Goal: Information Seeking & Learning: Learn about a topic

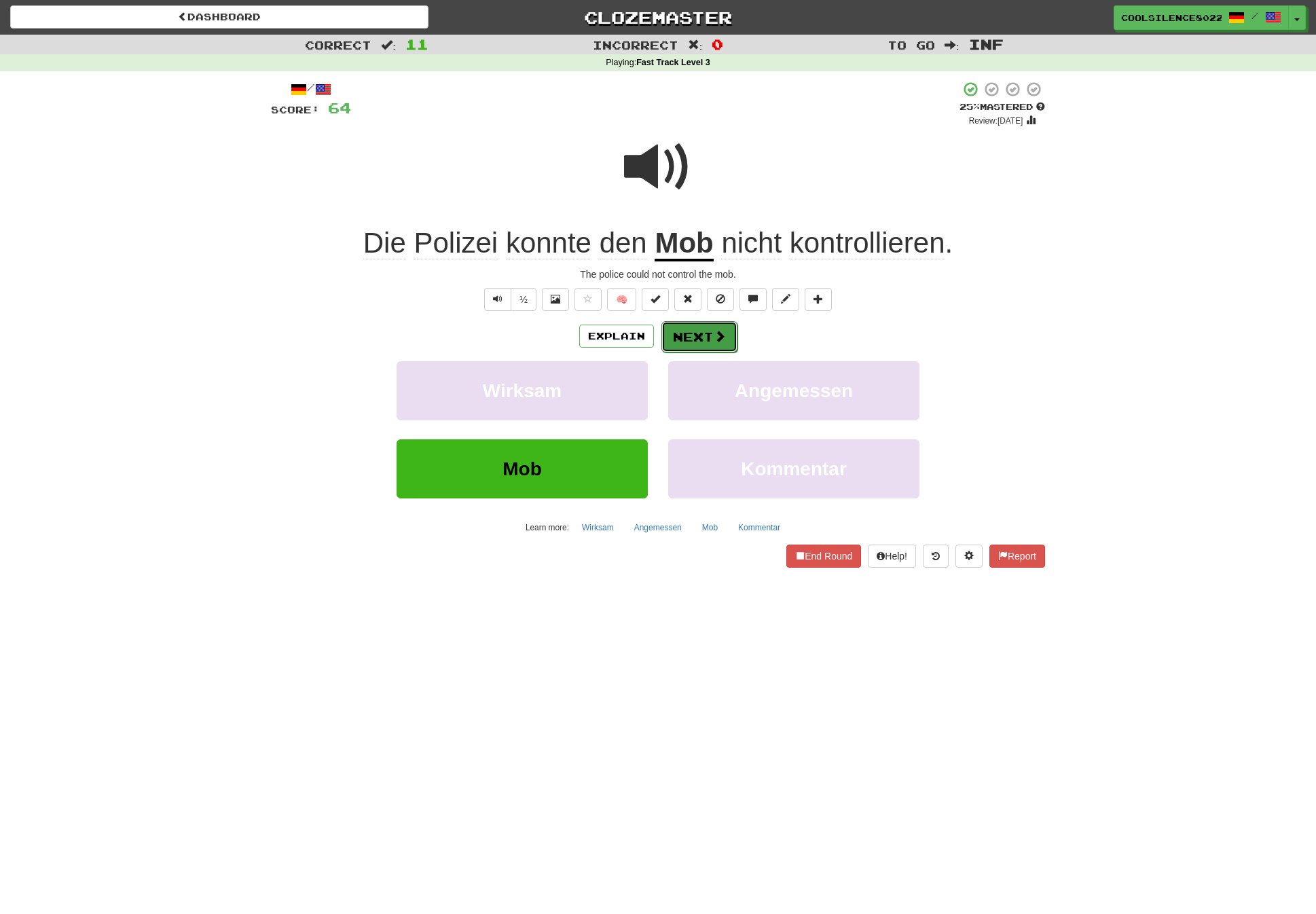
click at [717, 346] on button "Next" at bounding box center [699, 337] width 76 height 32
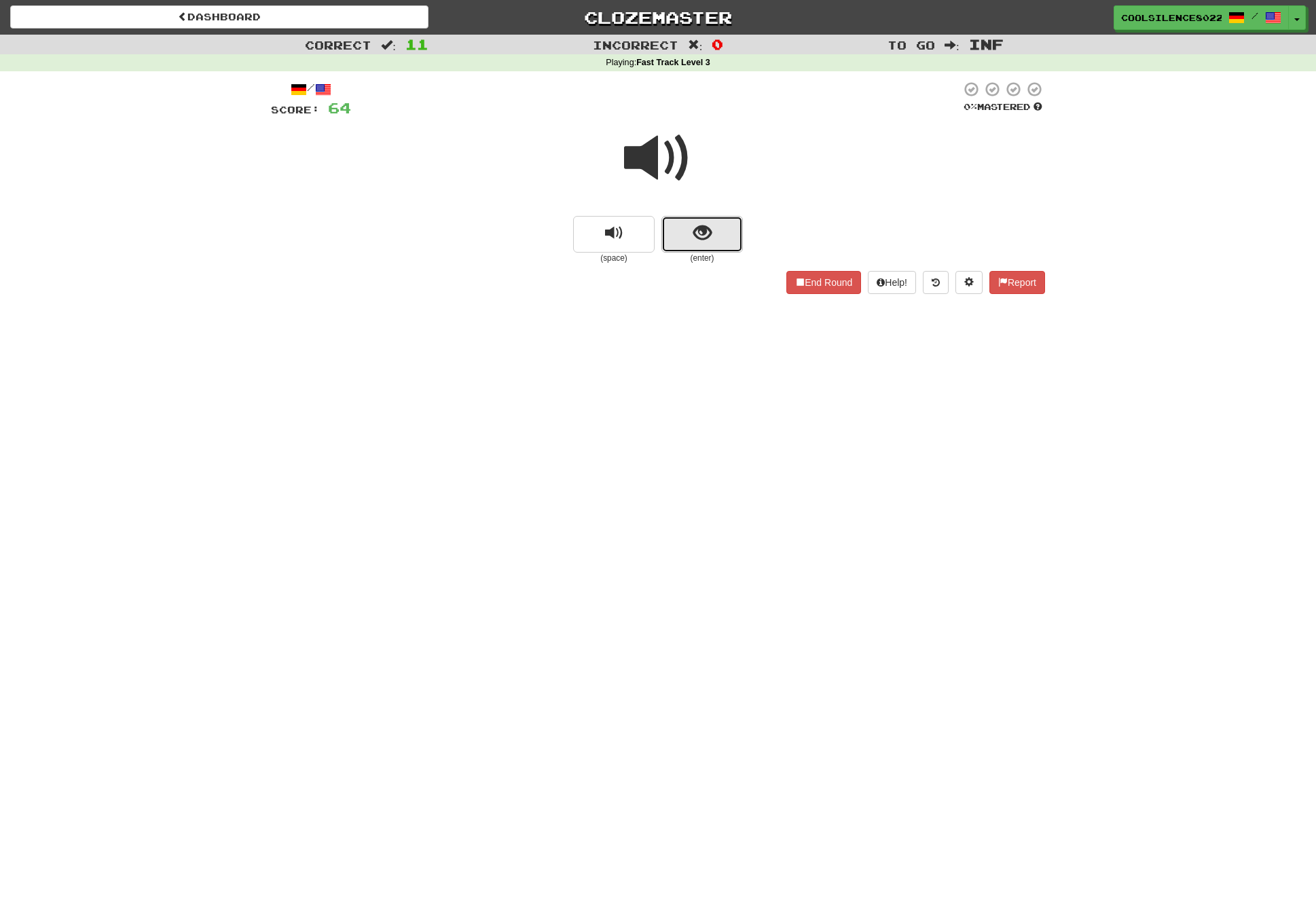
click at [705, 245] on button "show sentence" at bounding box center [702, 234] width 82 height 37
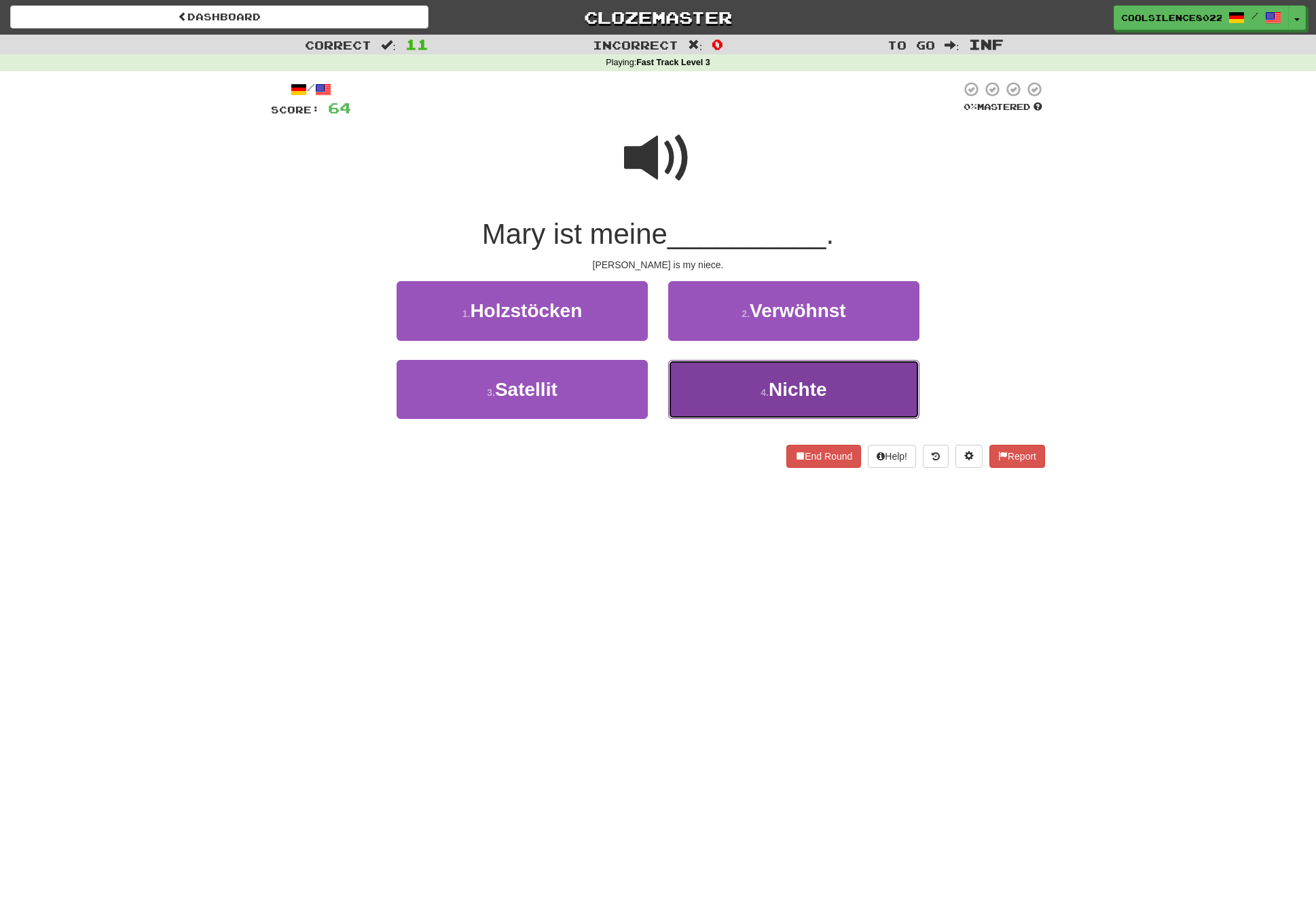
click at [809, 391] on span "Nichte" at bounding box center [798, 389] width 59 height 21
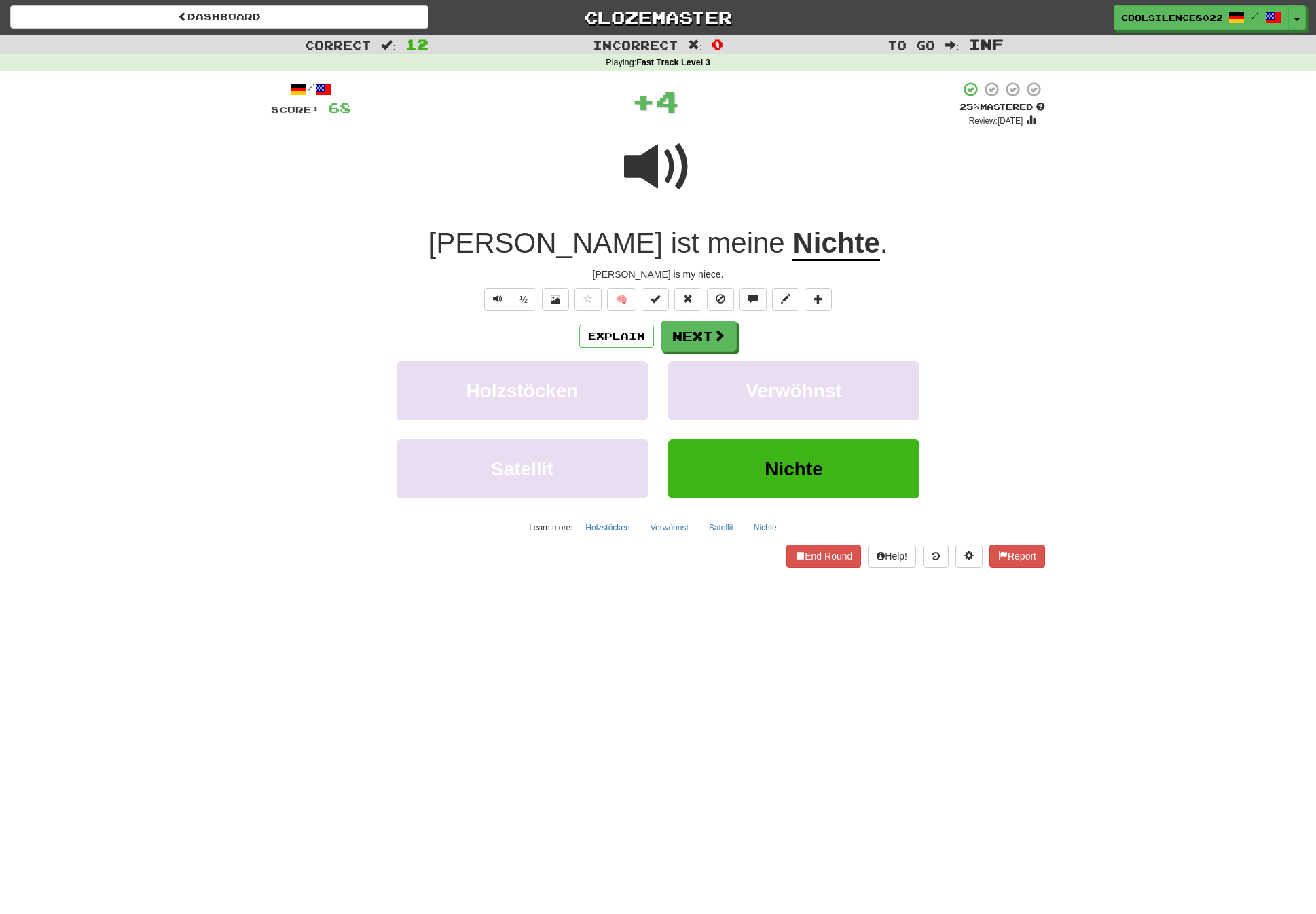
click at [735, 347] on div "Explain Next" at bounding box center [658, 336] width 774 height 32
click at [723, 341] on span at bounding box center [720, 336] width 12 height 12
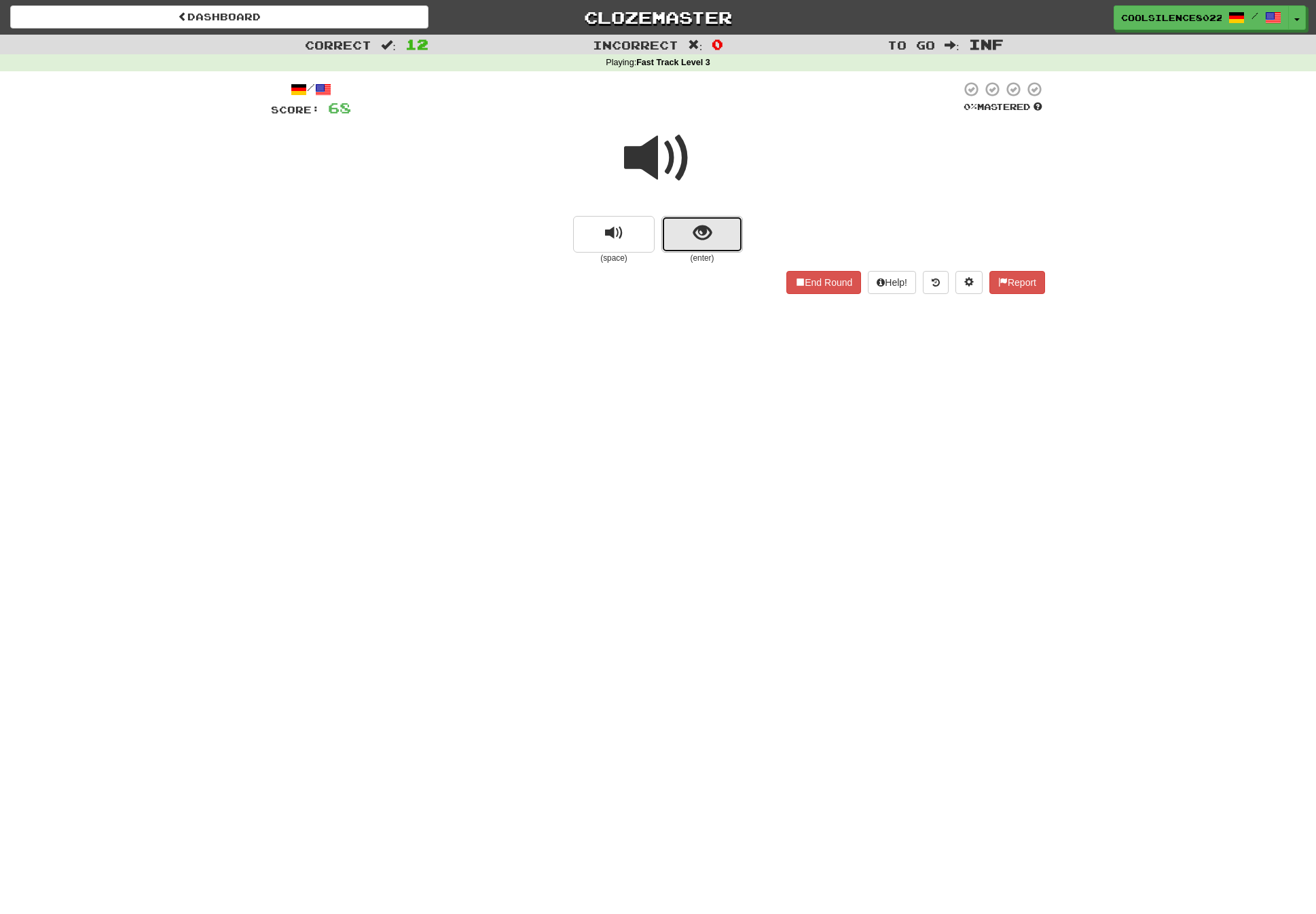
click at [722, 227] on button "show sentence" at bounding box center [702, 234] width 82 height 37
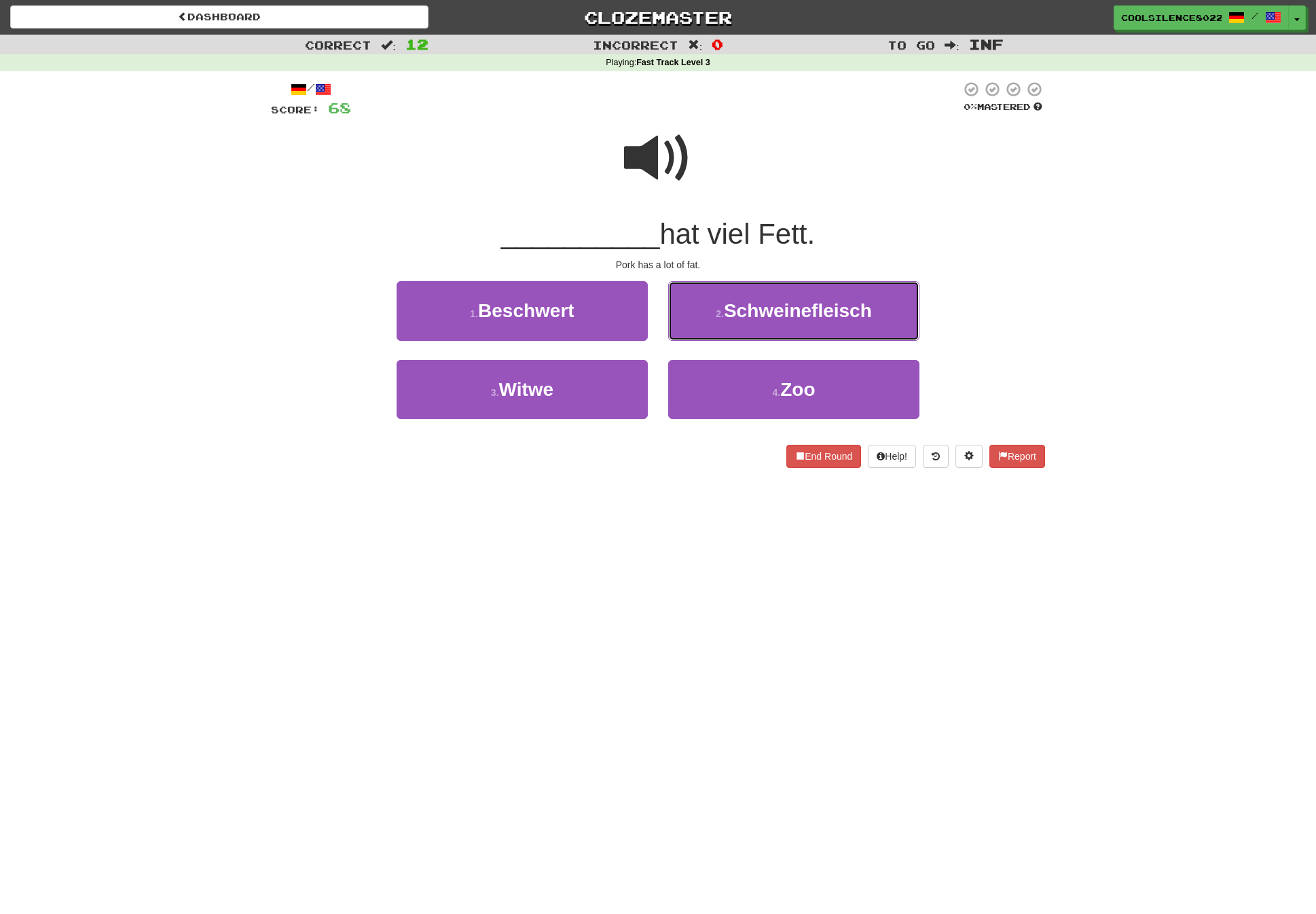
click at [768, 315] on span "Schweinefleisch" at bounding box center [798, 311] width 148 height 21
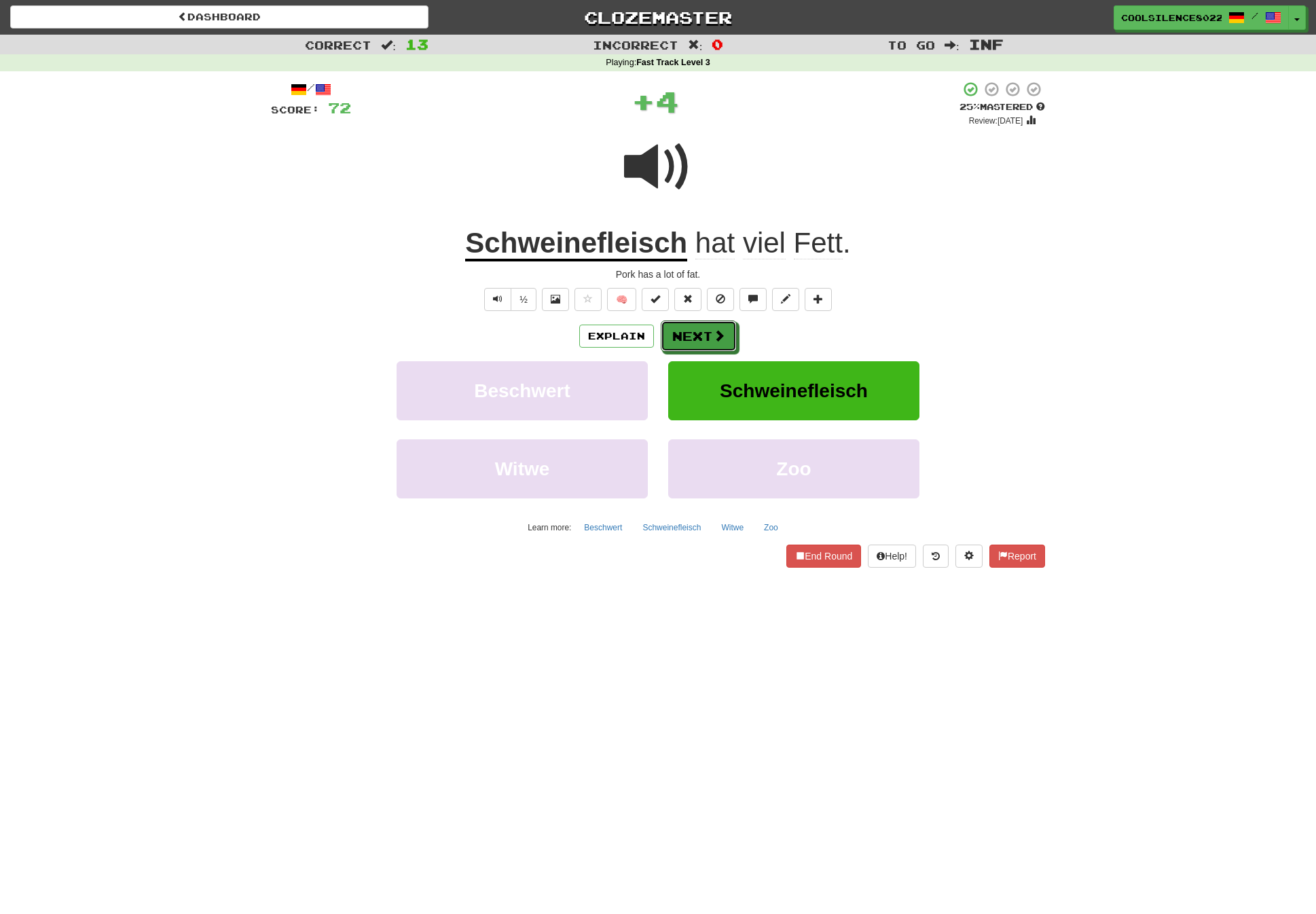
click at [705, 326] on button "Next" at bounding box center [699, 336] width 76 height 32
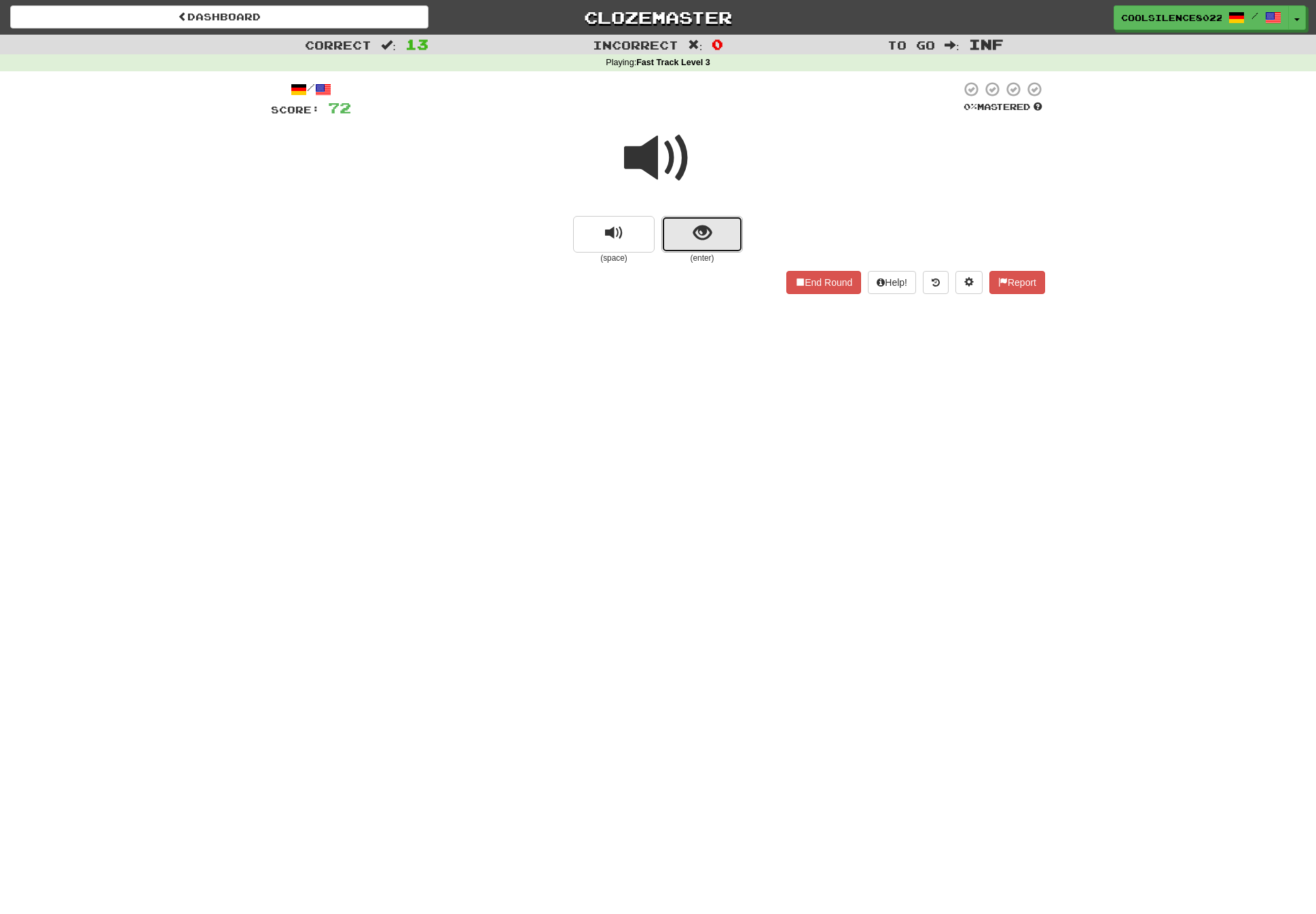
click at [690, 226] on button "show sentence" at bounding box center [702, 234] width 82 height 37
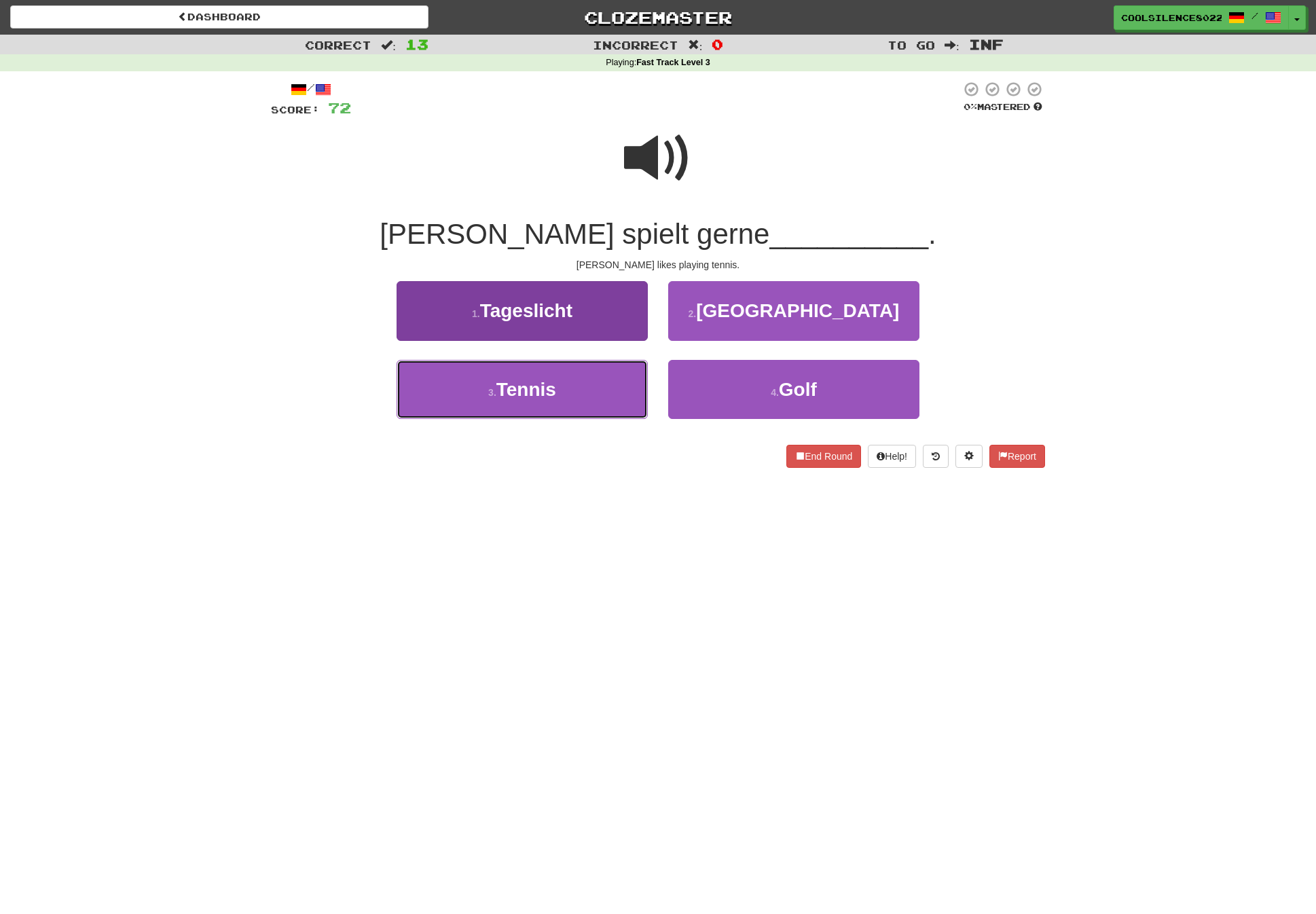
click at [520, 389] on span "Tennis" at bounding box center [527, 389] width 60 height 21
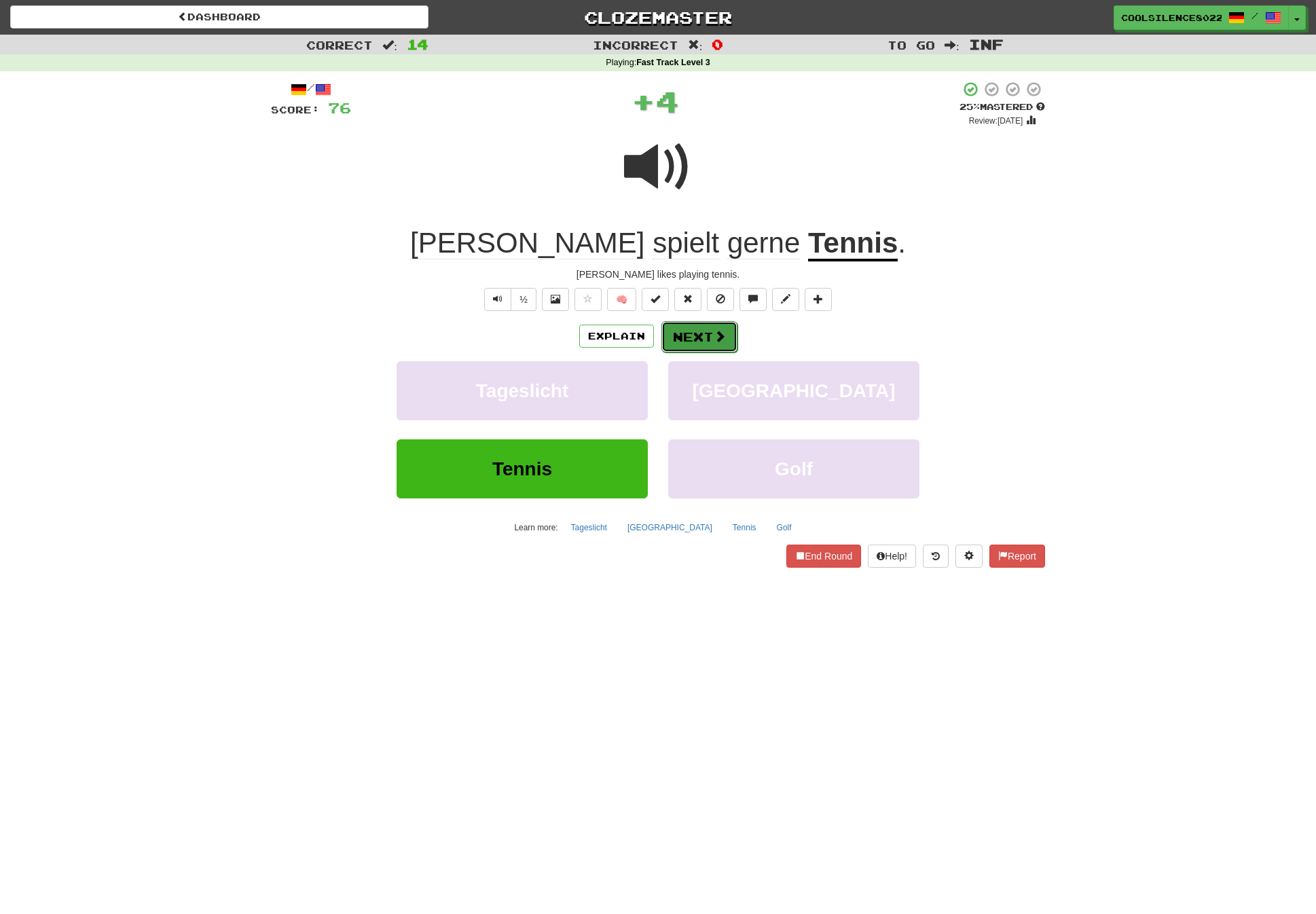
click at [666, 340] on button "Next" at bounding box center [699, 337] width 76 height 32
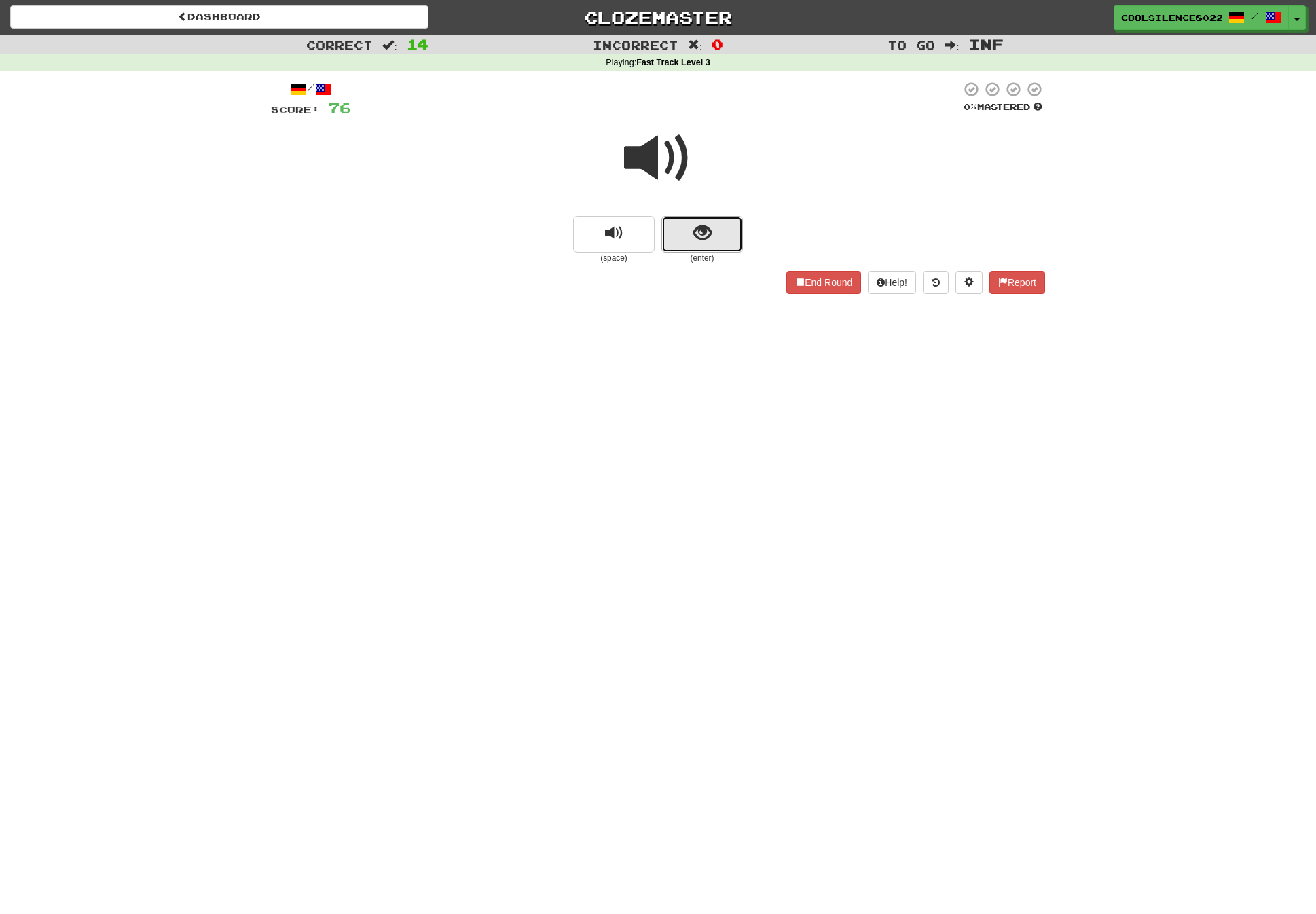
click at [710, 241] on span "show sentence" at bounding box center [702, 233] width 18 height 18
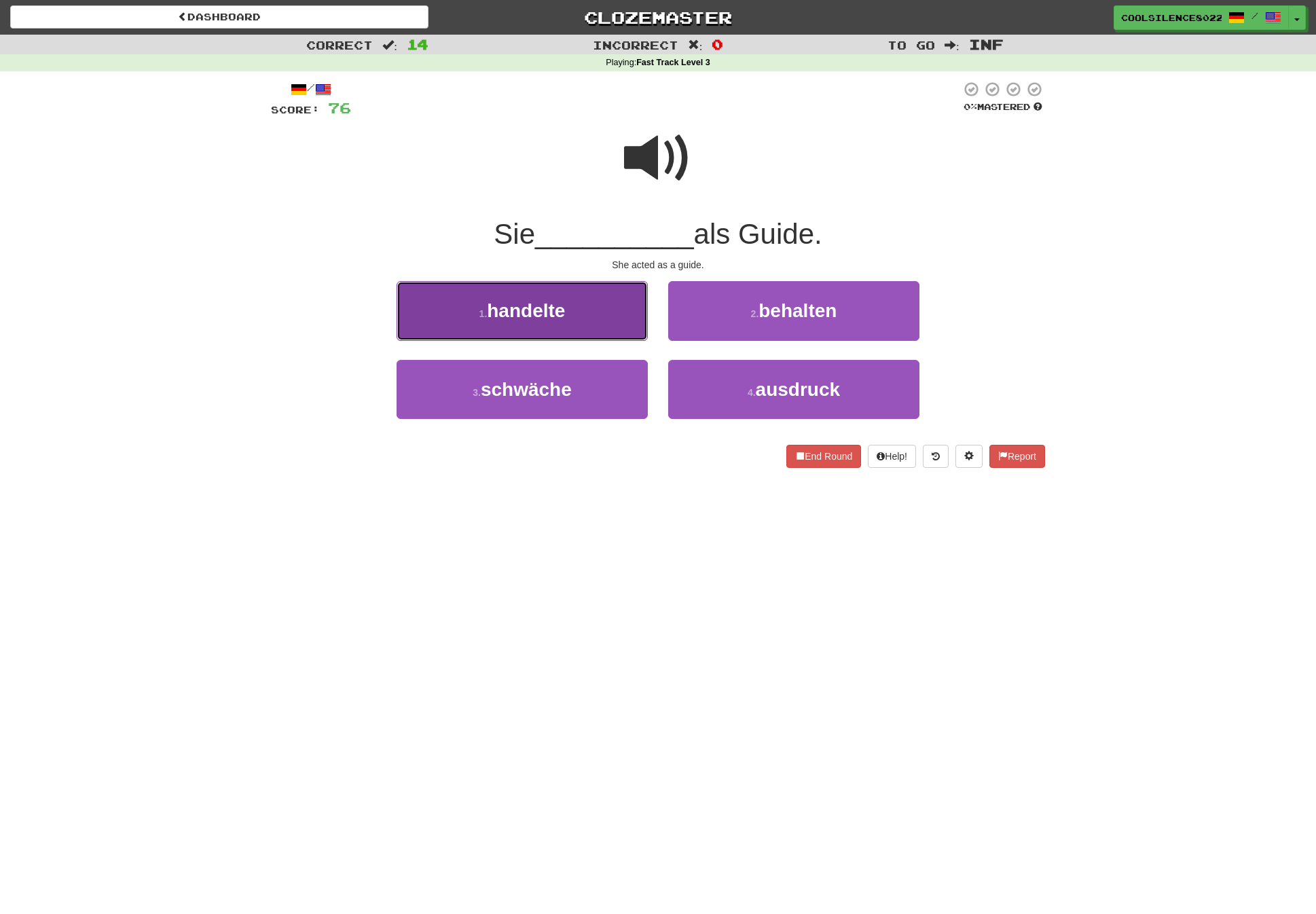
click at [582, 320] on button "1 . handelte" at bounding box center [522, 311] width 251 height 59
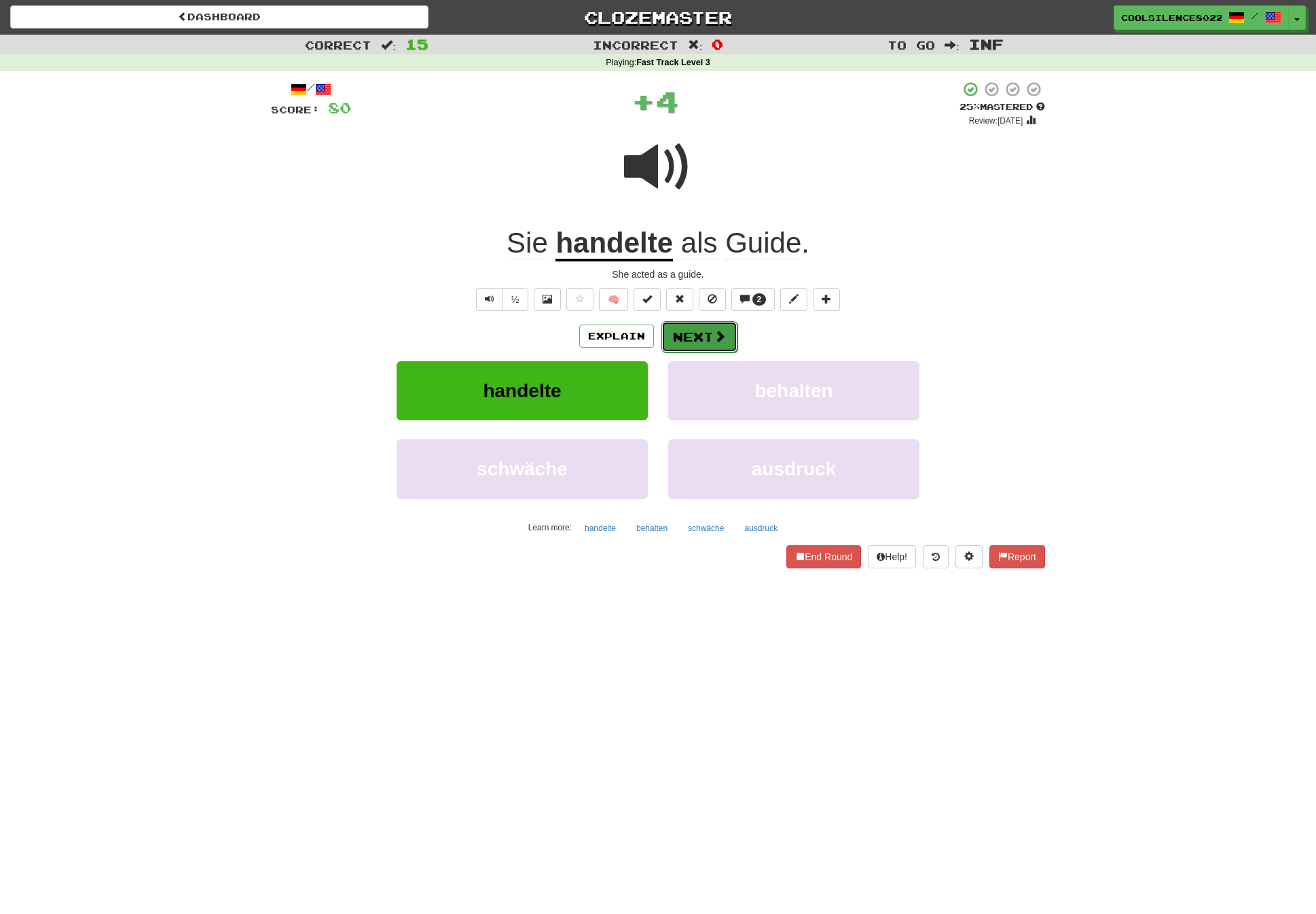
click at [728, 330] on button "Next" at bounding box center [699, 337] width 76 height 32
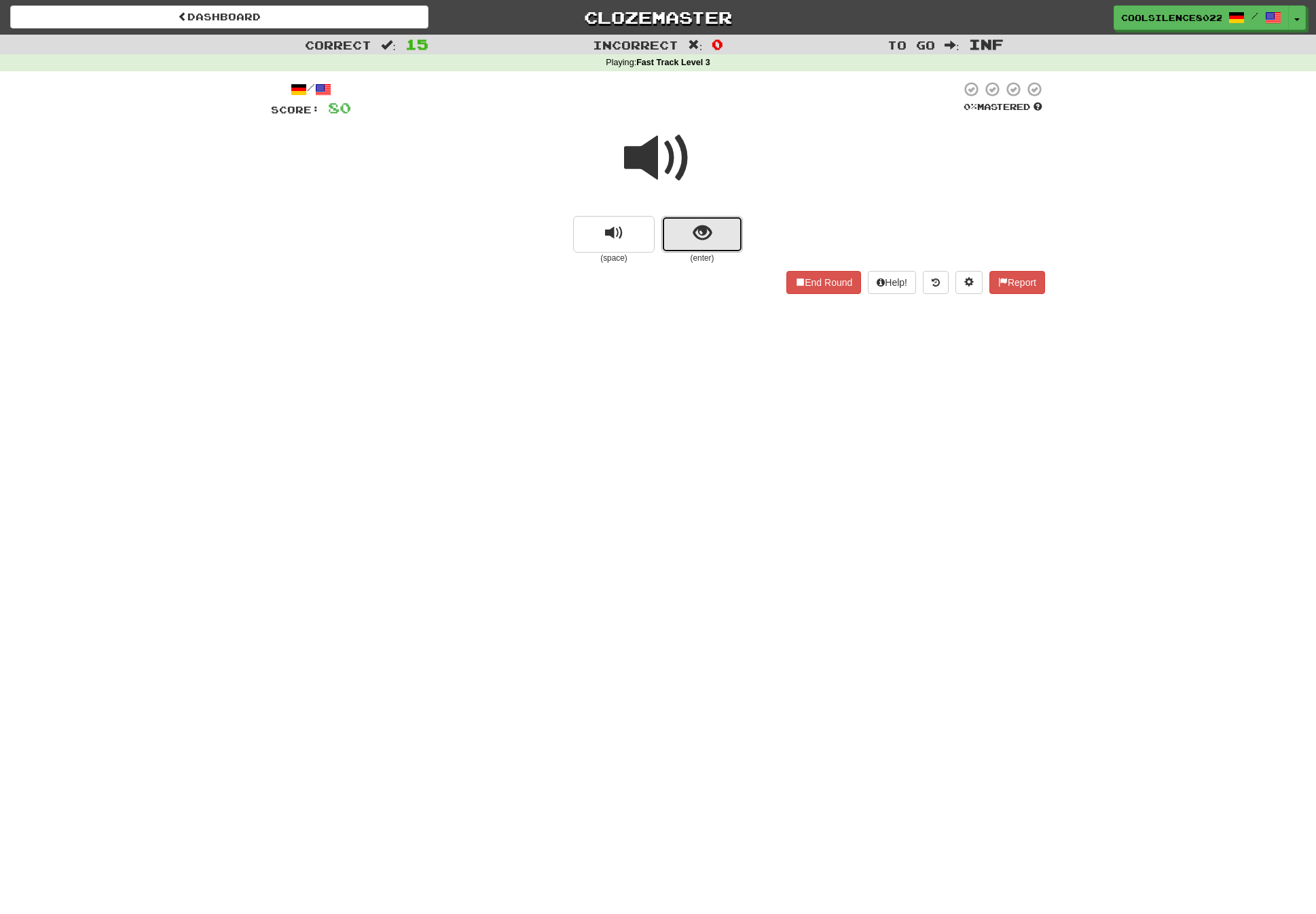
click at [707, 250] on button "show sentence" at bounding box center [702, 234] width 82 height 37
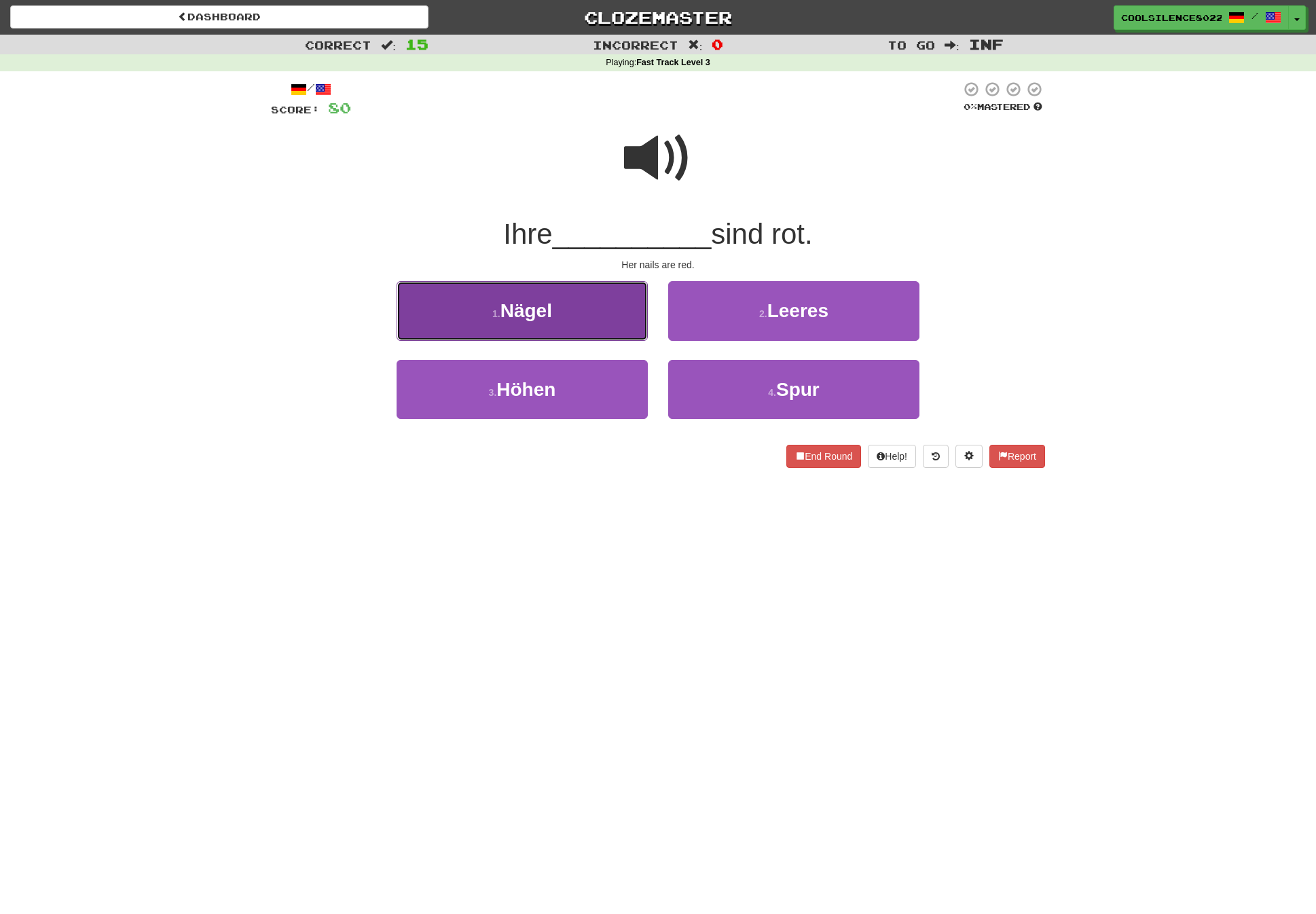
drag, startPoint x: 592, startPoint y: 321, endPoint x: 636, endPoint y: 316, distance: 44.3
click at [592, 321] on button "1 . [PERSON_NAME]" at bounding box center [522, 311] width 251 height 59
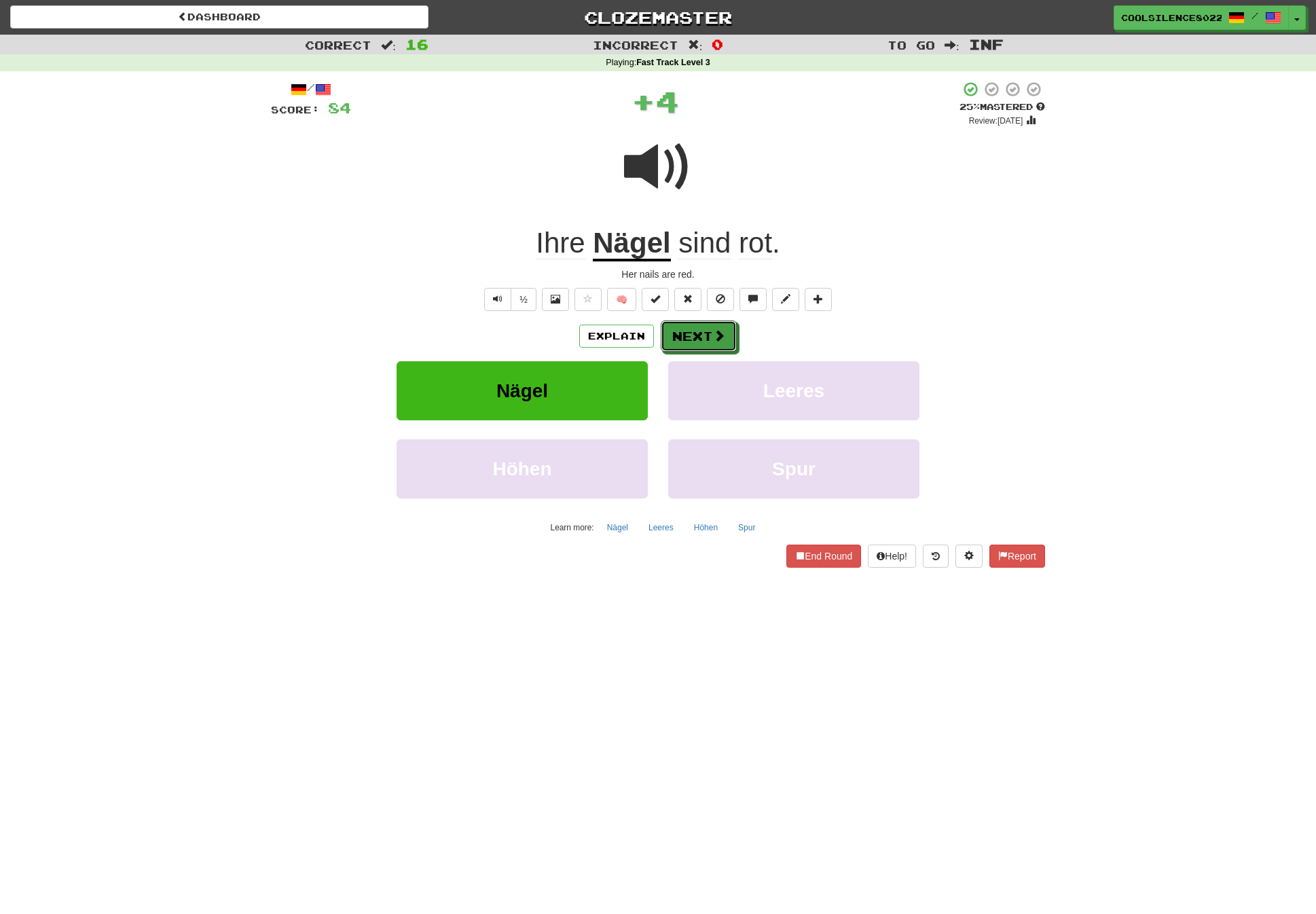
drag, startPoint x: 687, startPoint y: 332, endPoint x: 694, endPoint y: 338, distance: 9.2
click at [687, 332] on button "Next" at bounding box center [699, 336] width 76 height 32
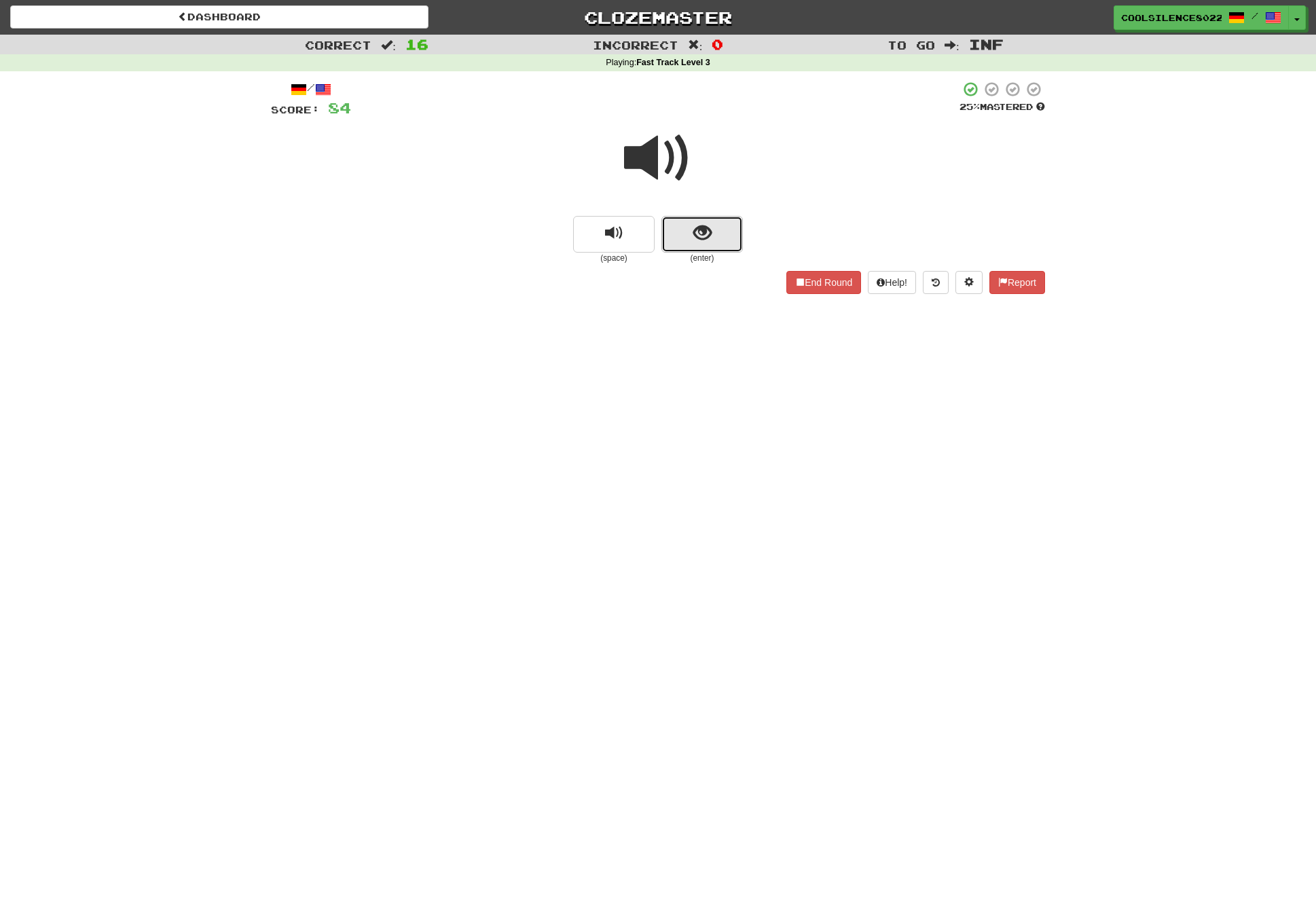
click at [699, 233] on span "show sentence" at bounding box center [702, 233] width 18 height 18
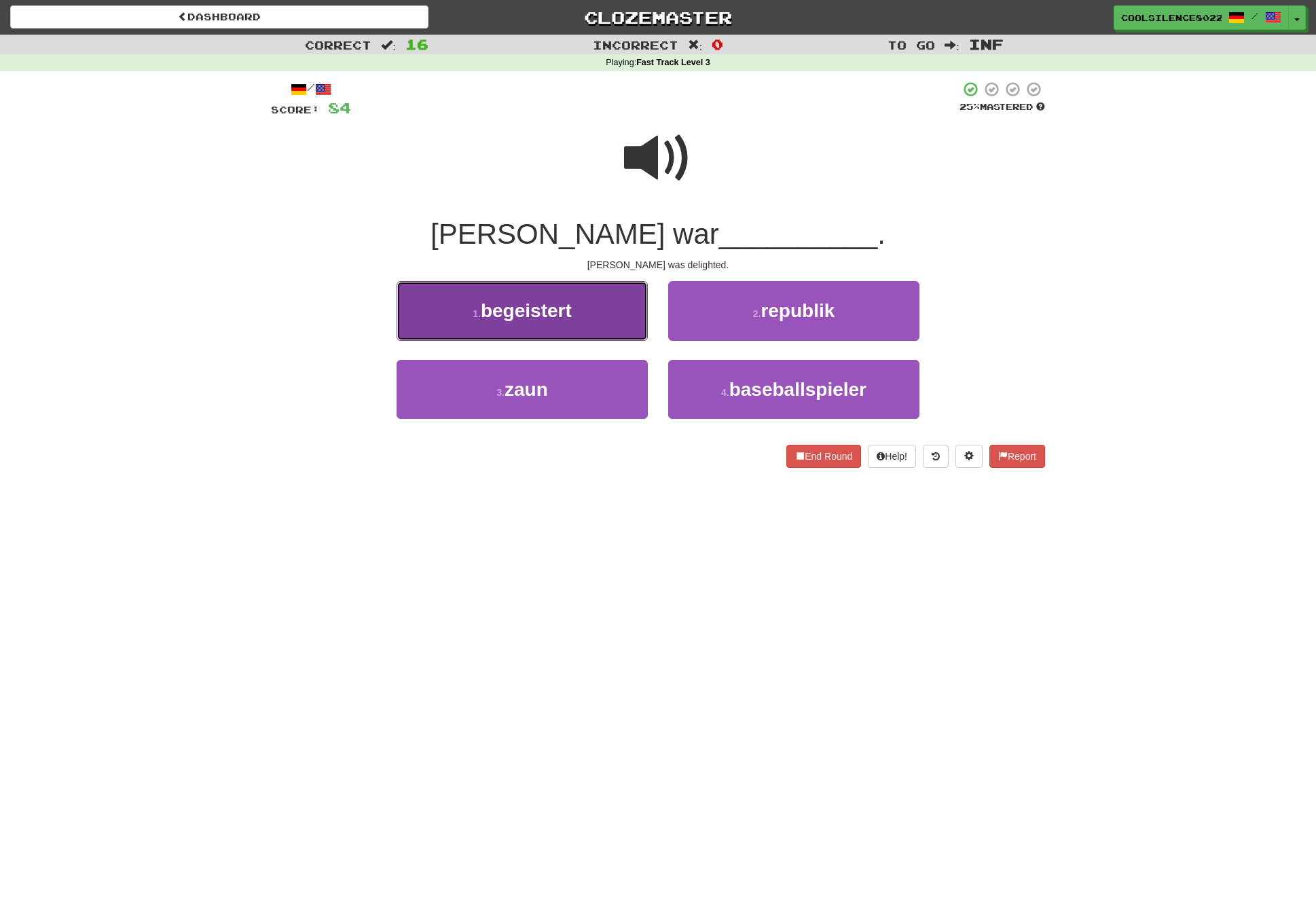
drag, startPoint x: 528, startPoint y: 317, endPoint x: 616, endPoint y: 319, distance: 88.0
click at [528, 317] on span "begeistert" at bounding box center [526, 311] width 91 height 21
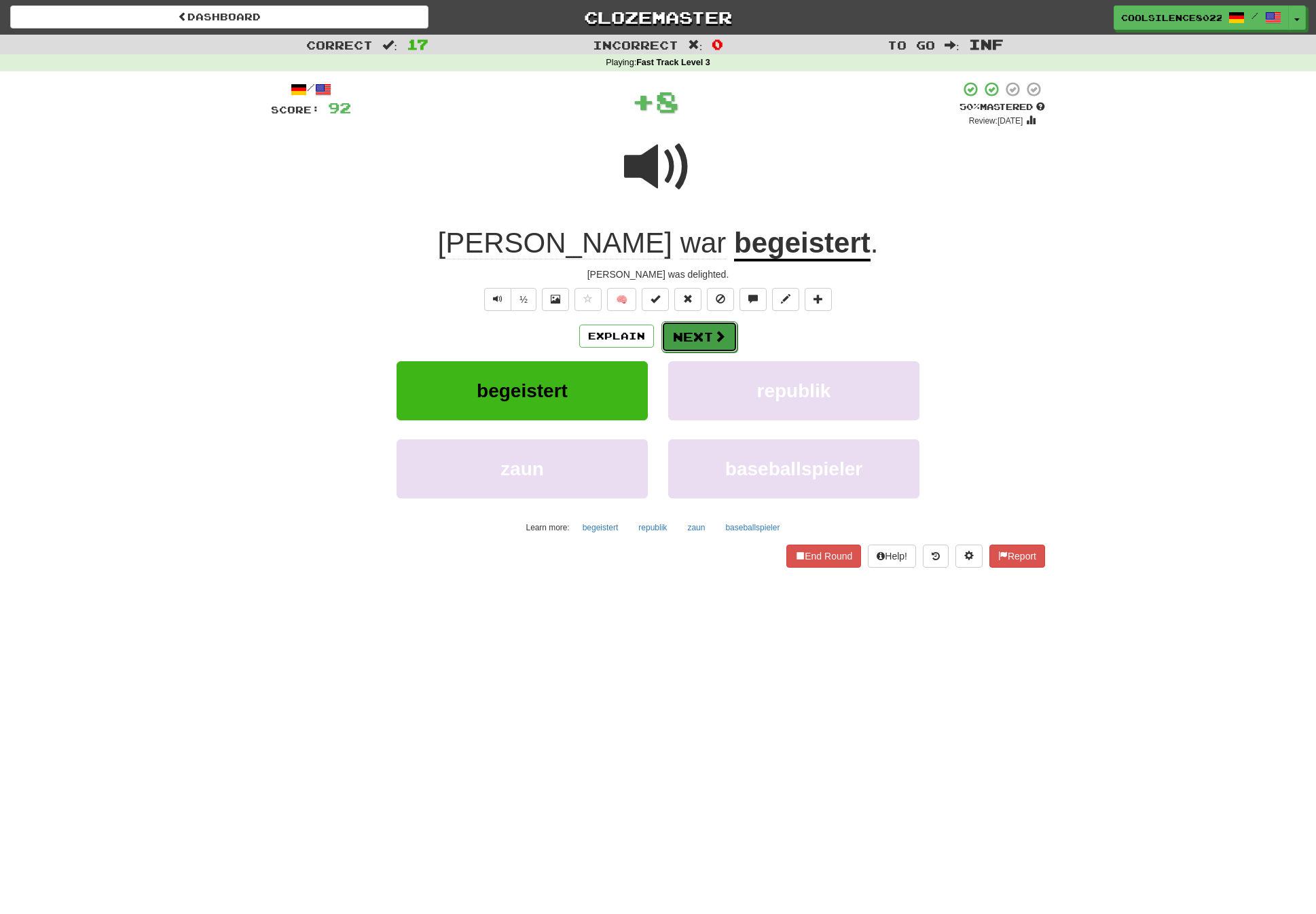
click at [681, 326] on button "Next" at bounding box center [699, 337] width 76 height 32
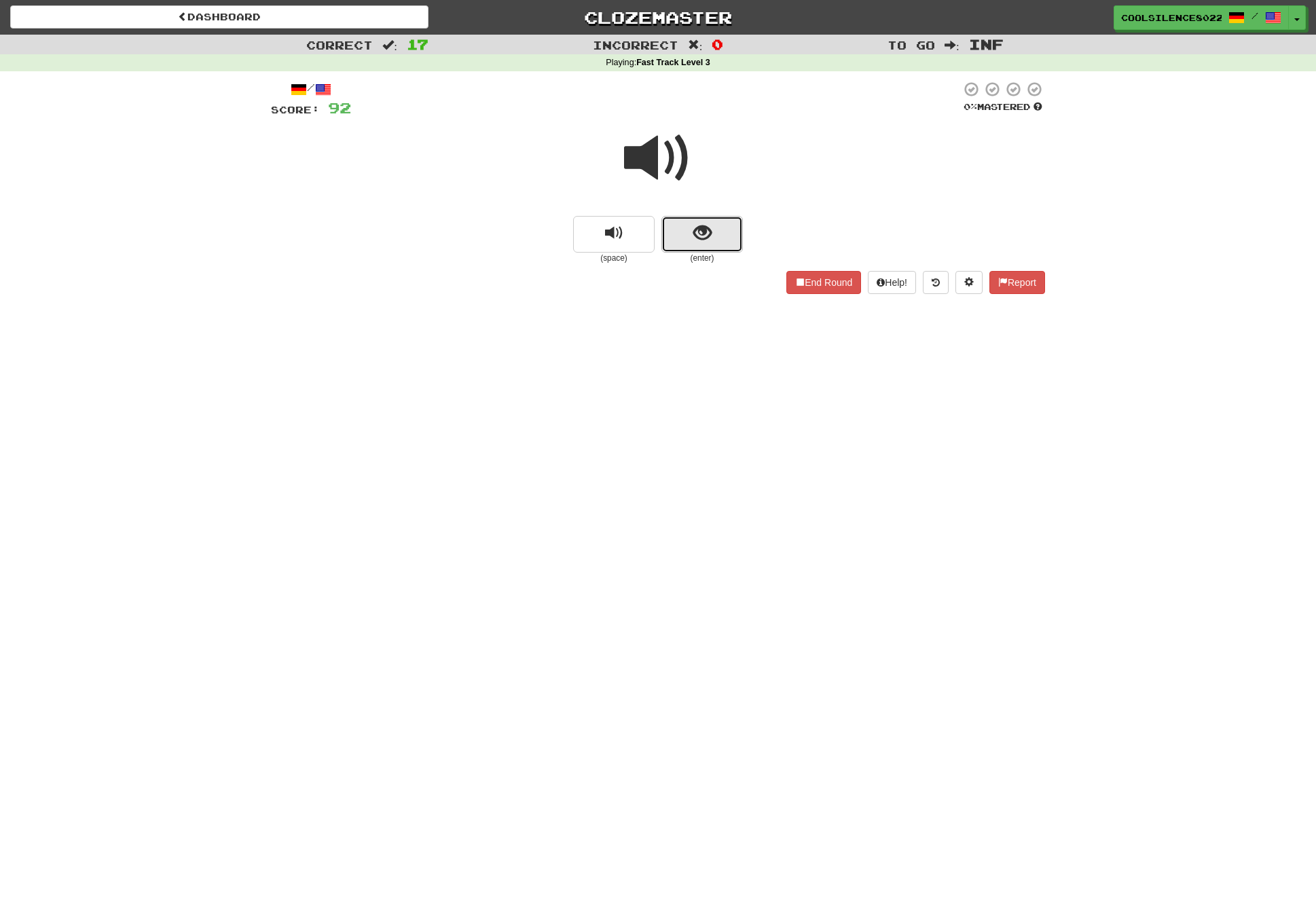
click at [668, 240] on button "show sentence" at bounding box center [702, 234] width 82 height 37
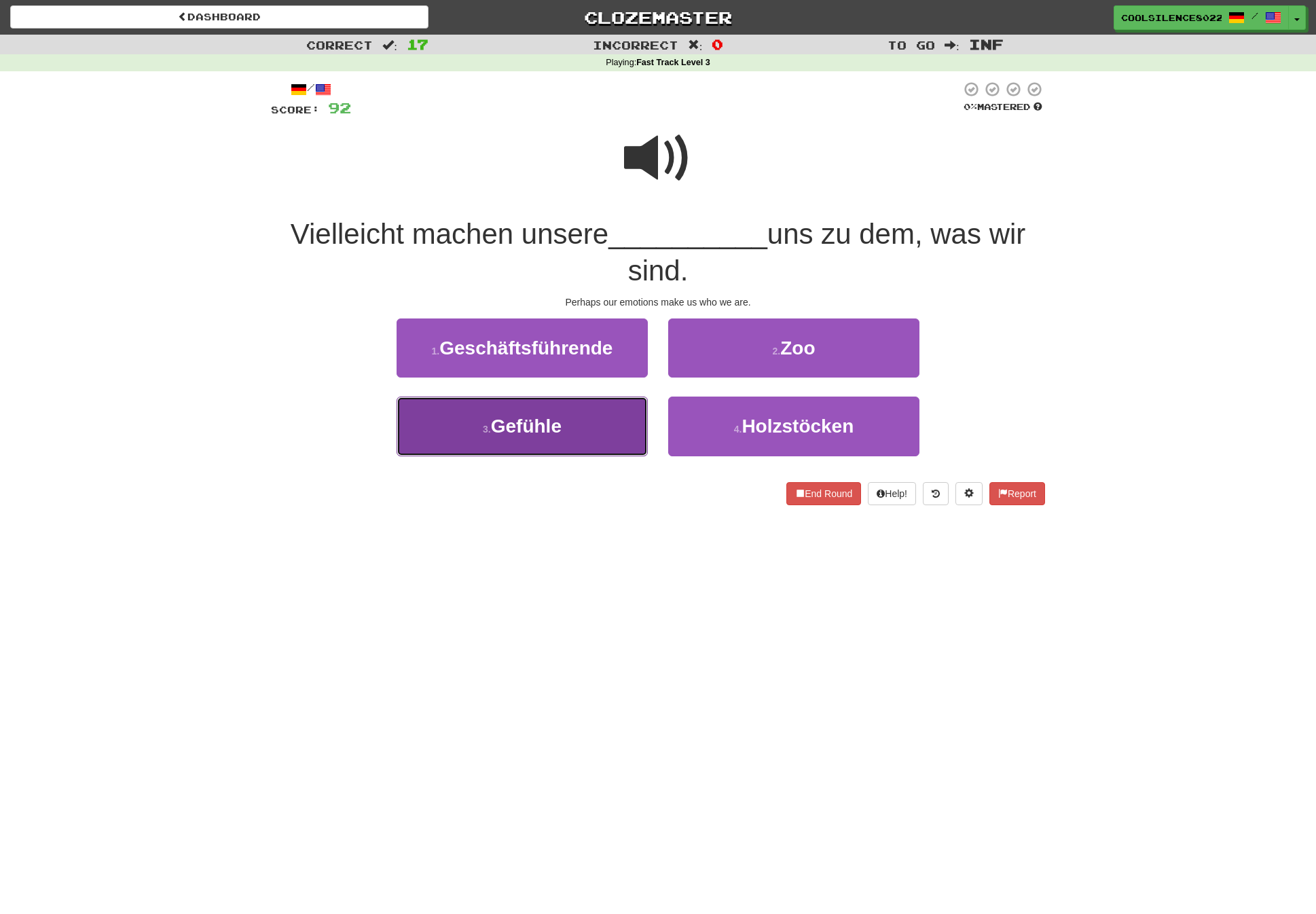
click at [538, 444] on button "3 . [GEOGRAPHIC_DATA]" at bounding box center [522, 426] width 251 height 59
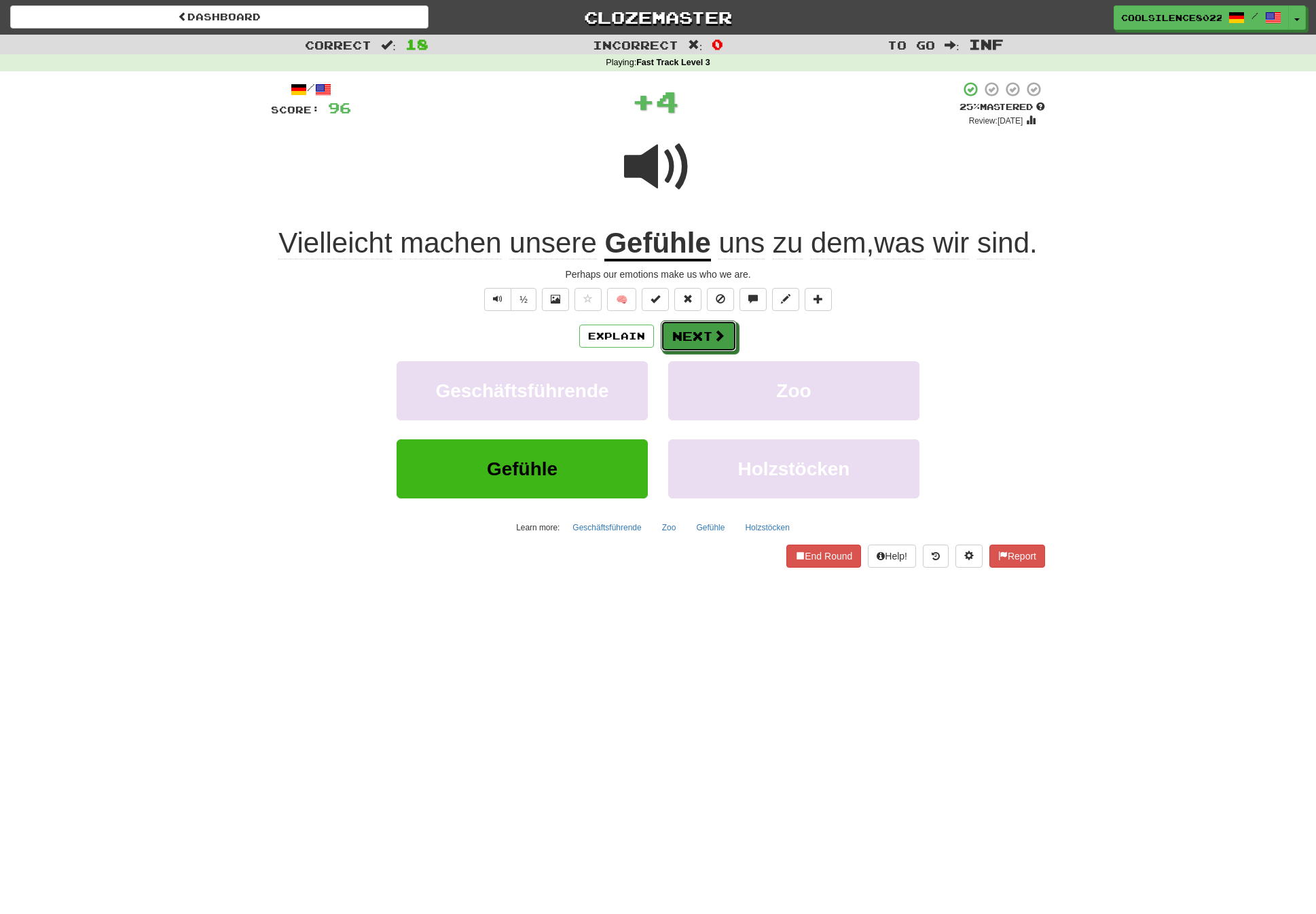
click at [735, 344] on button "Next" at bounding box center [699, 336] width 76 height 32
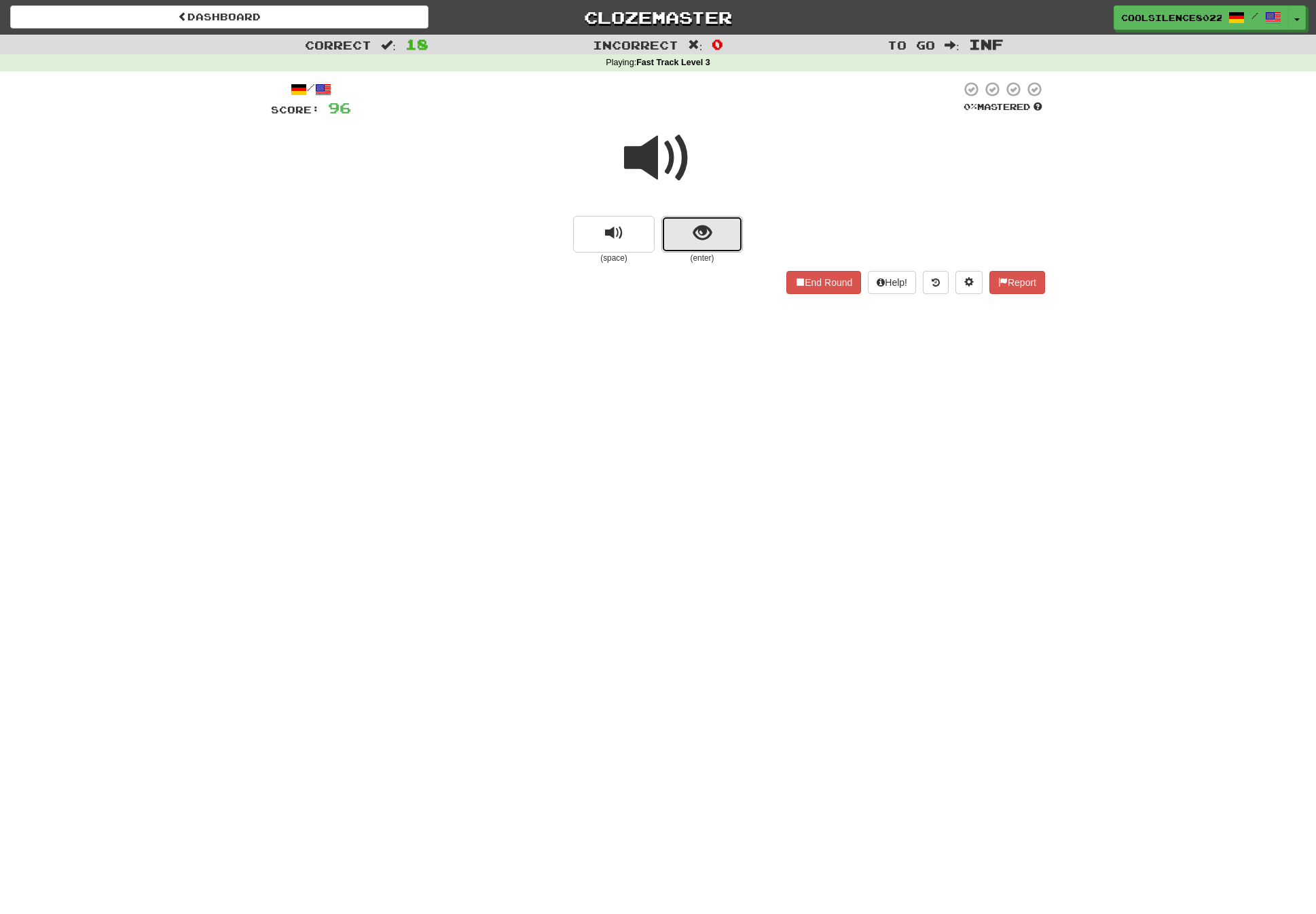
click at [688, 226] on button "show sentence" at bounding box center [702, 234] width 82 height 37
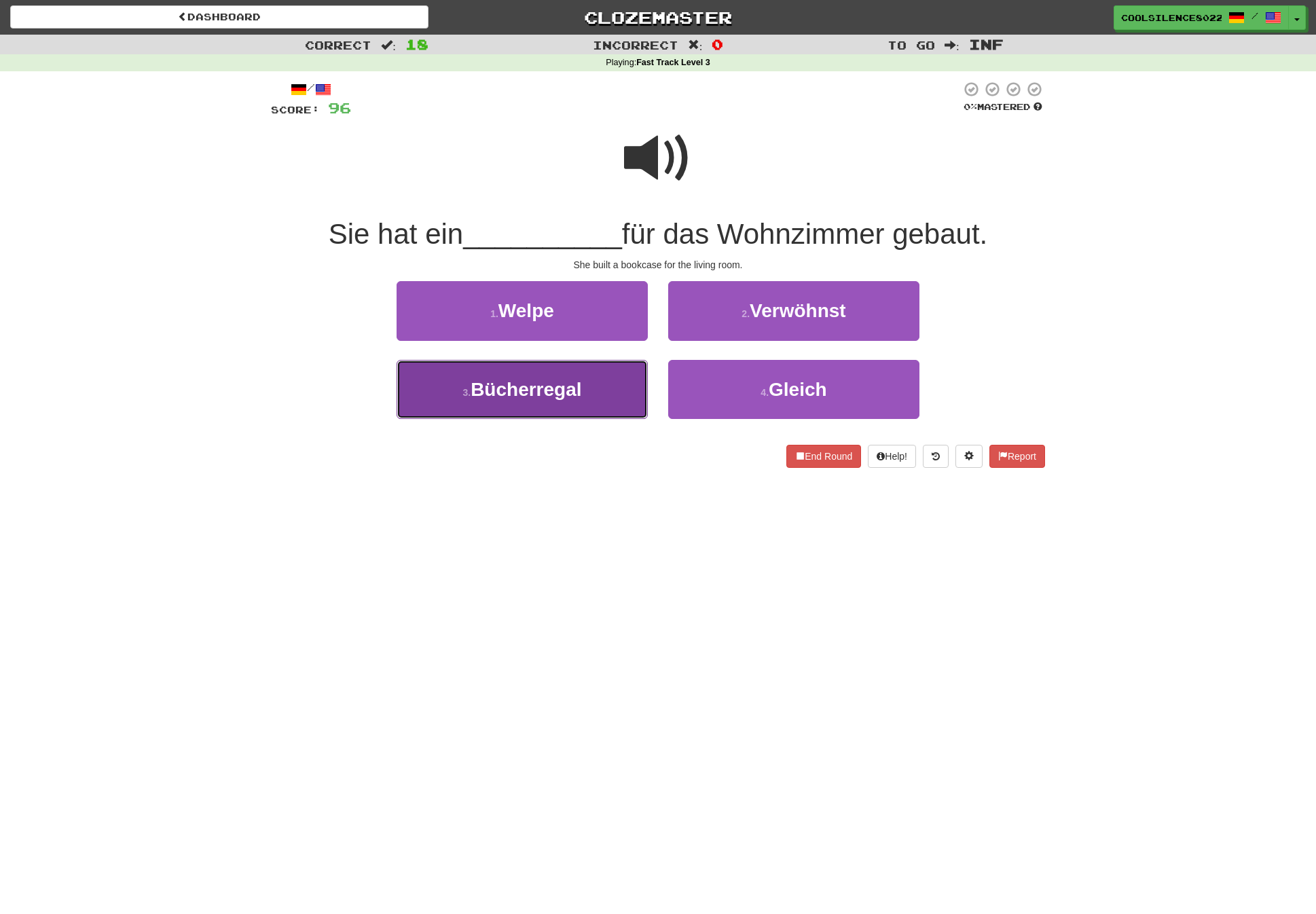
click at [501, 409] on button "3 . Bücherregal" at bounding box center [522, 389] width 251 height 59
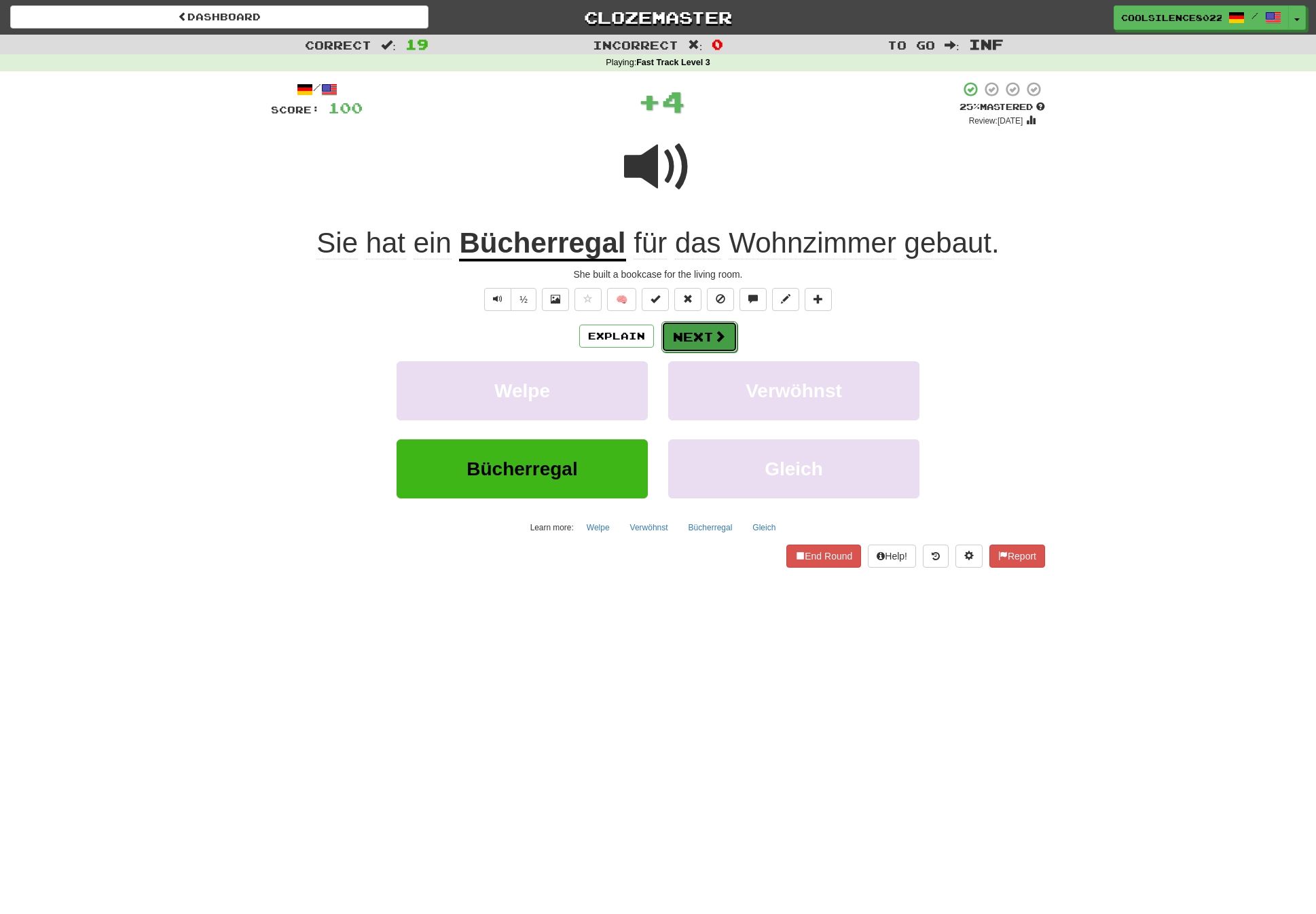
click at [715, 338] on span at bounding box center [720, 336] width 12 height 12
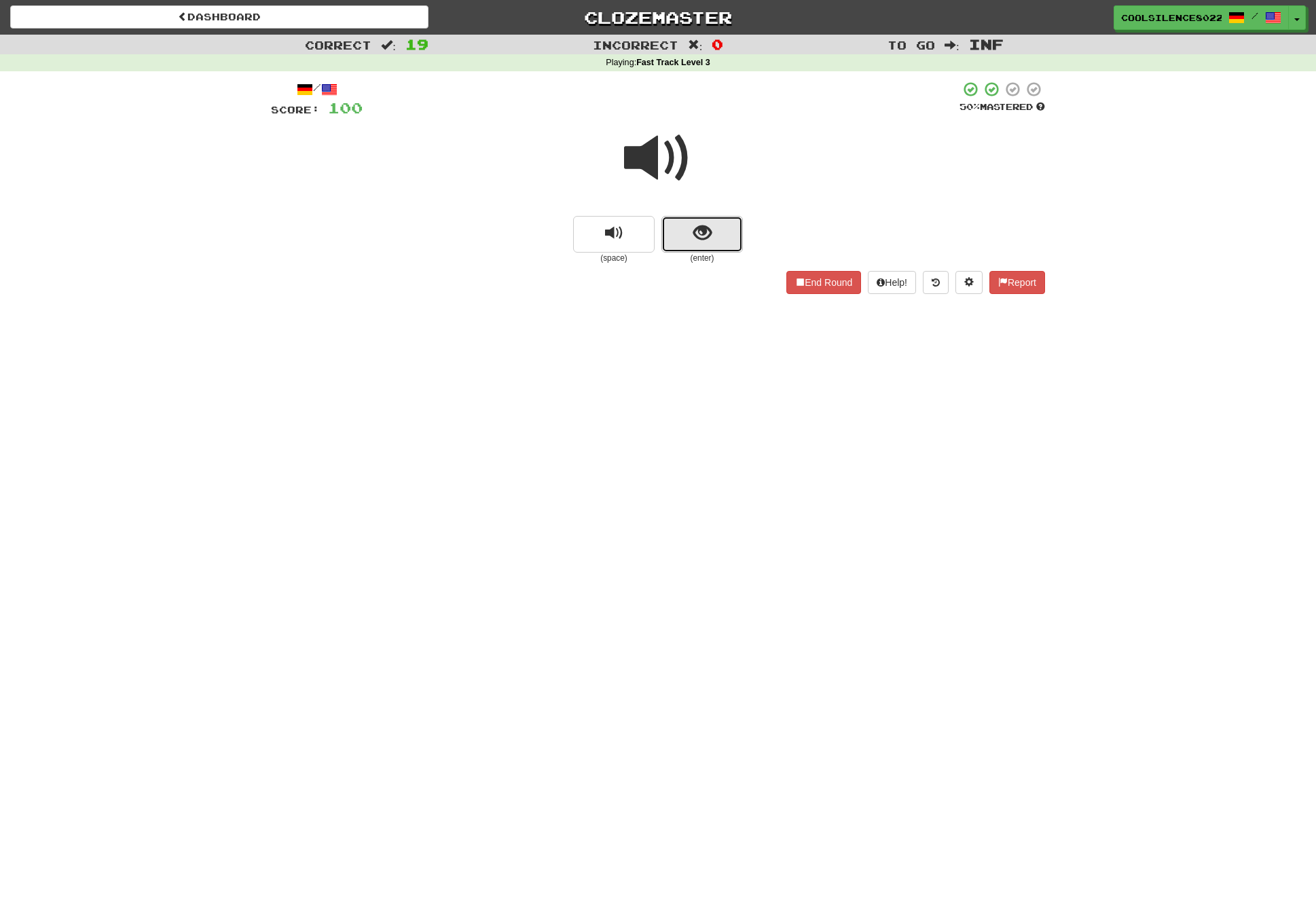
click at [701, 233] on span "show sentence" at bounding box center [702, 233] width 18 height 18
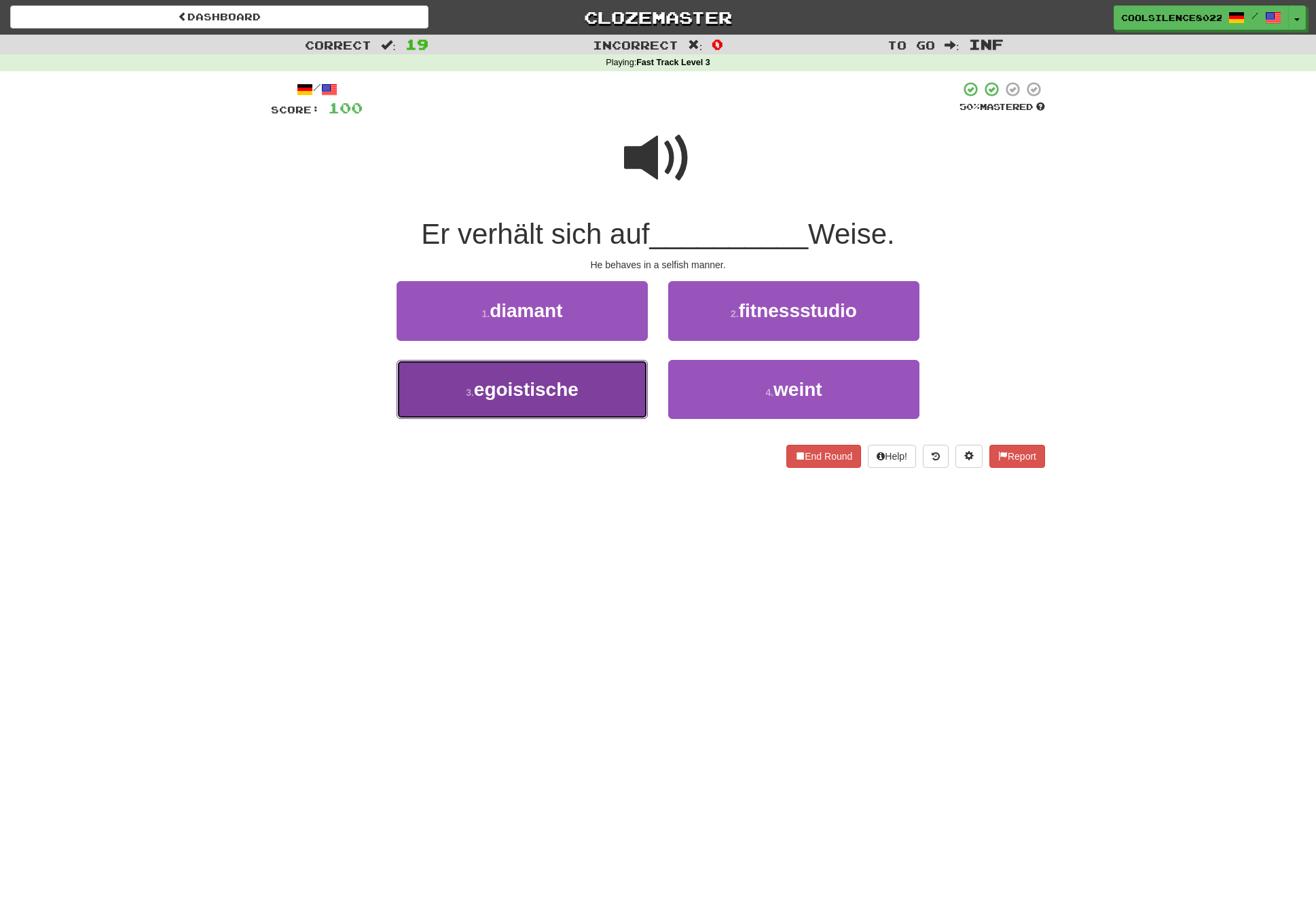
click at [554, 403] on button "3 . egoistische" at bounding box center [522, 389] width 251 height 59
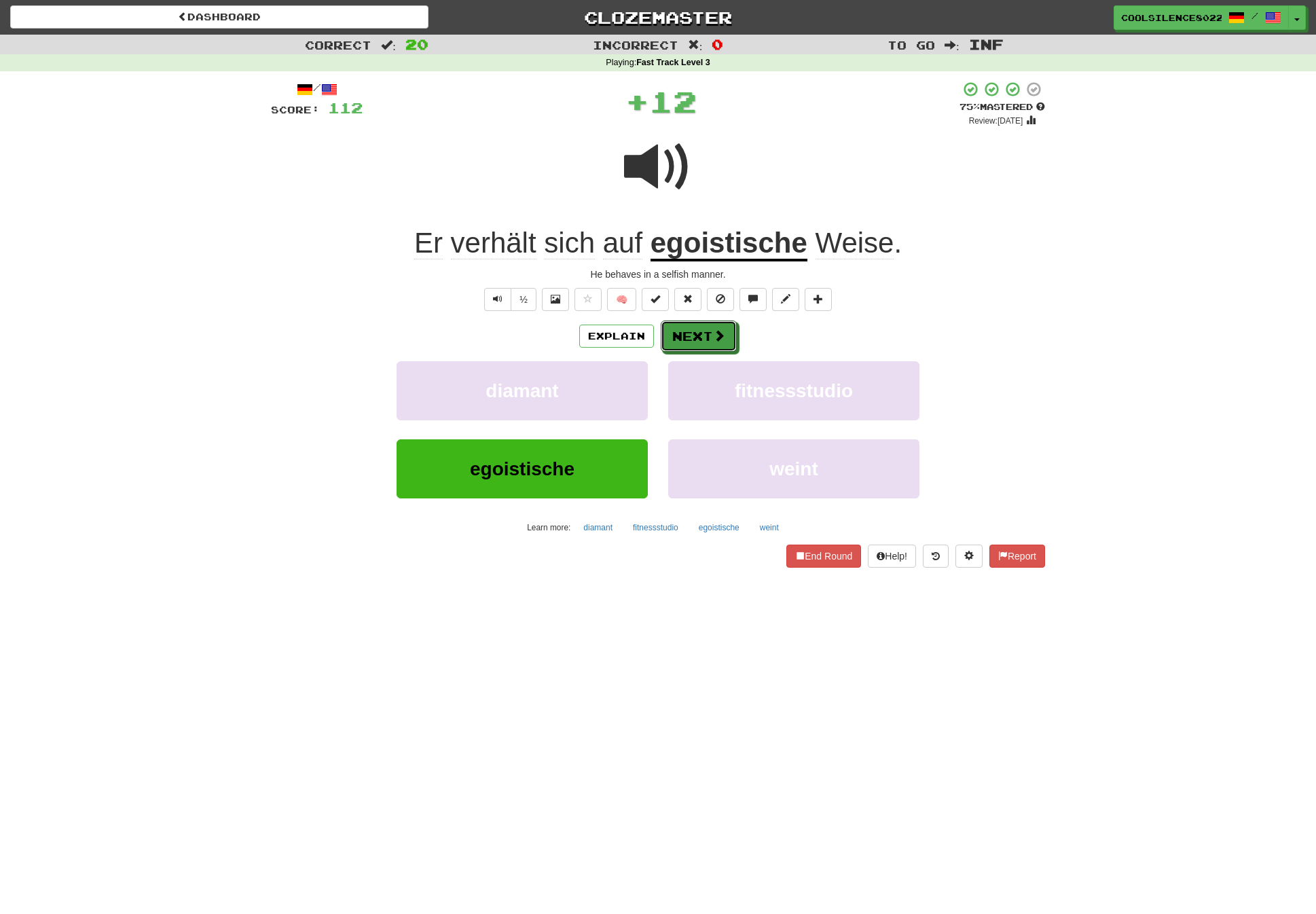
click at [718, 333] on span at bounding box center [719, 335] width 12 height 12
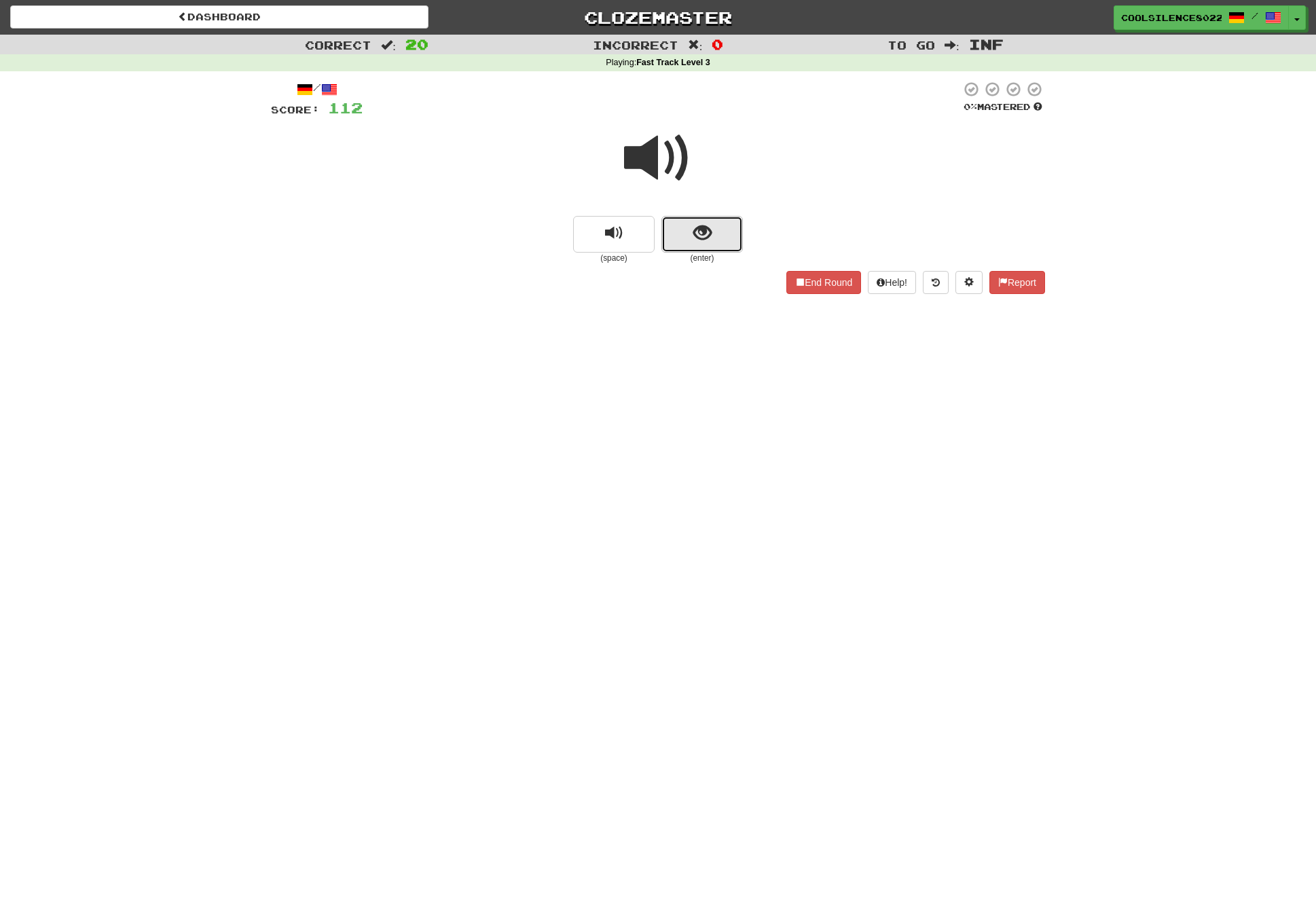
click at [714, 236] on button "show sentence" at bounding box center [702, 234] width 82 height 37
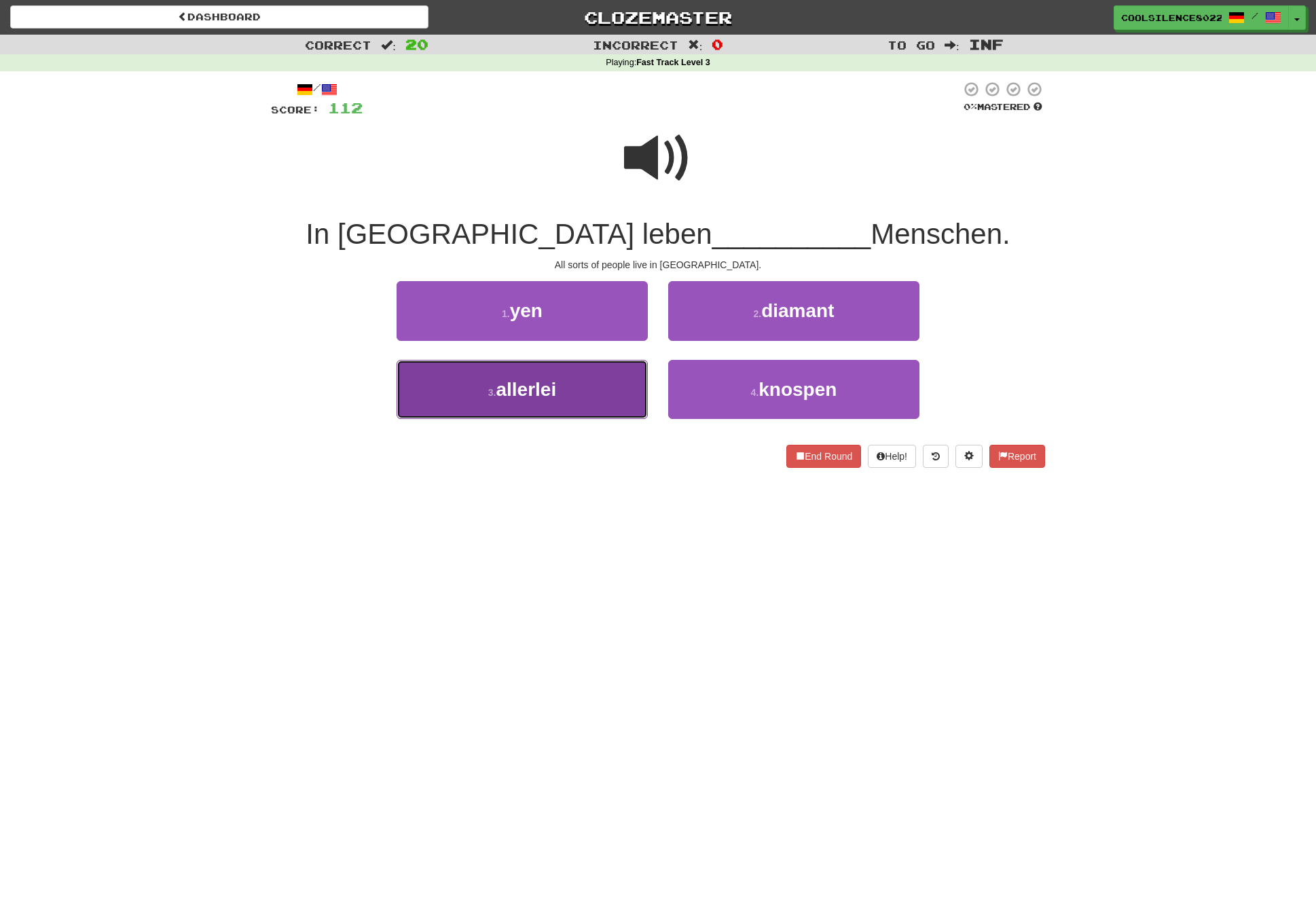
click at [536, 389] on span "allerlei" at bounding box center [526, 389] width 61 height 21
